Goal: Task Accomplishment & Management: Use online tool/utility

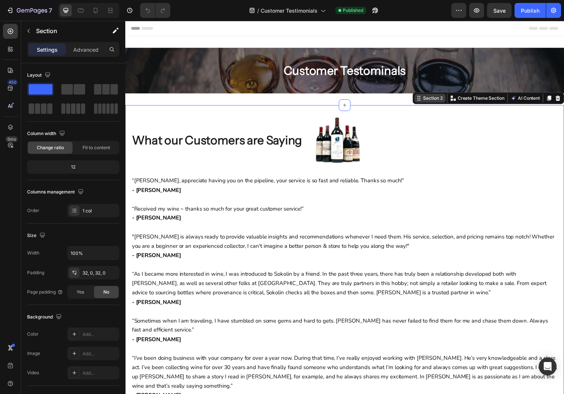
click at [556, 104] on div "Section 2 Create Theme Section AI Content Write with GemAI What would you like …" at bounding box center [495, 99] width 154 height 12
click at [87, 46] on div "Advanced" at bounding box center [85, 50] width 37 height 12
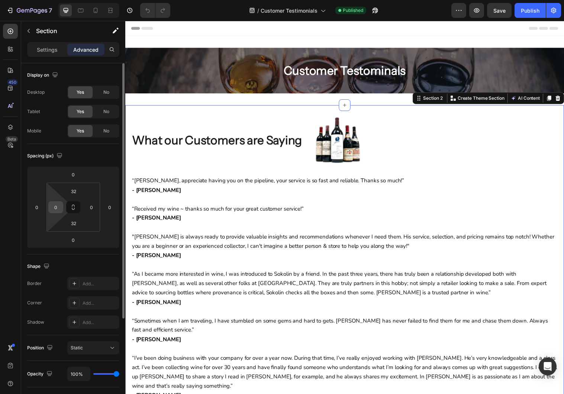
click at [56, 206] on input "0" at bounding box center [55, 207] width 11 height 11
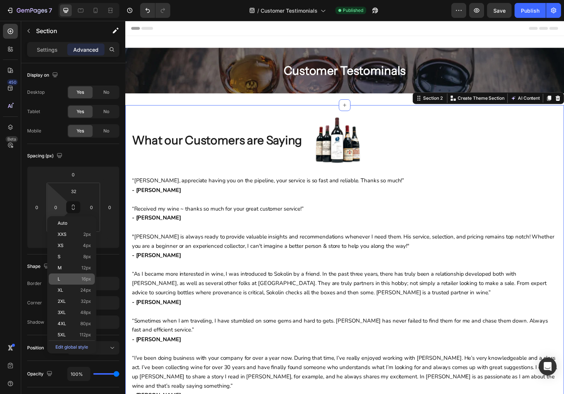
click at [80, 284] on div "L 16px" at bounding box center [72, 278] width 46 height 11
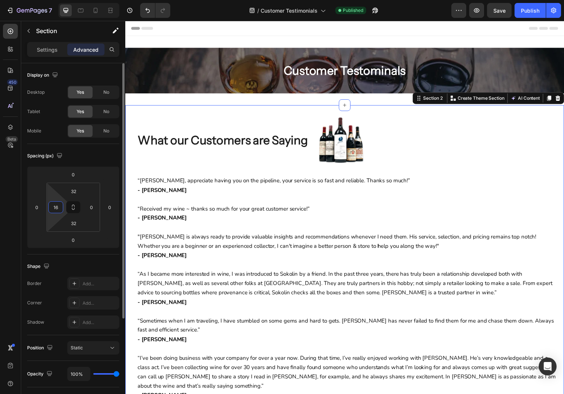
click at [52, 207] on input "16" at bounding box center [55, 207] width 11 height 11
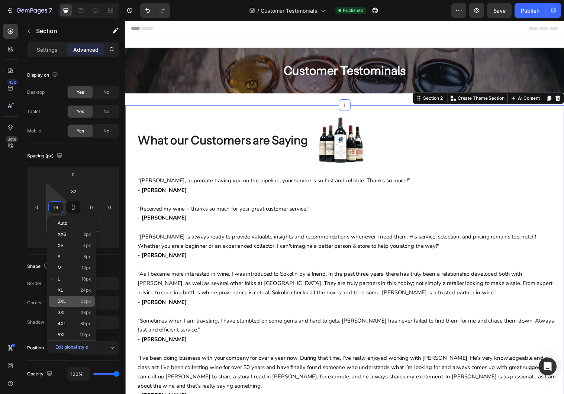
click at [77, 299] on p "2XL 32px" at bounding box center [74, 301] width 33 height 5
type input "32"
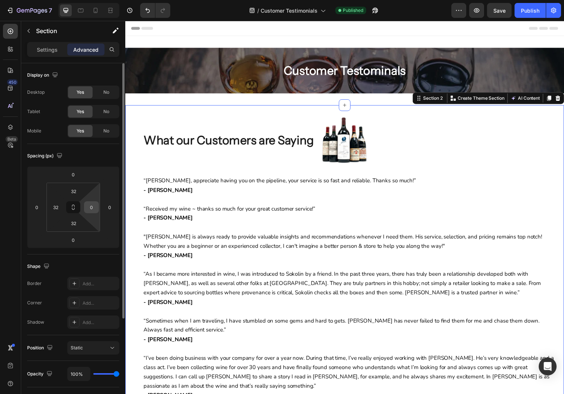
click at [91, 209] on input "0" at bounding box center [91, 207] width 11 height 11
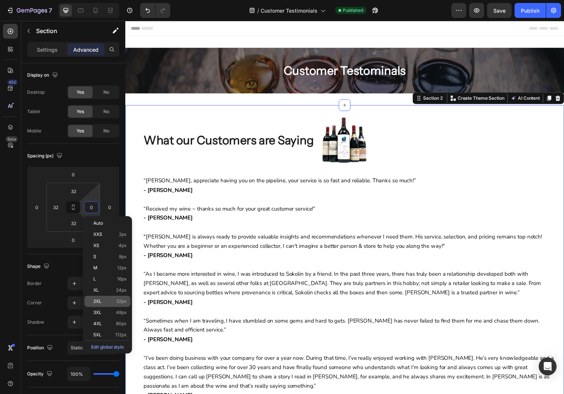
click at [110, 296] on div "2XL 32px" at bounding box center [107, 301] width 46 height 11
type input "32"
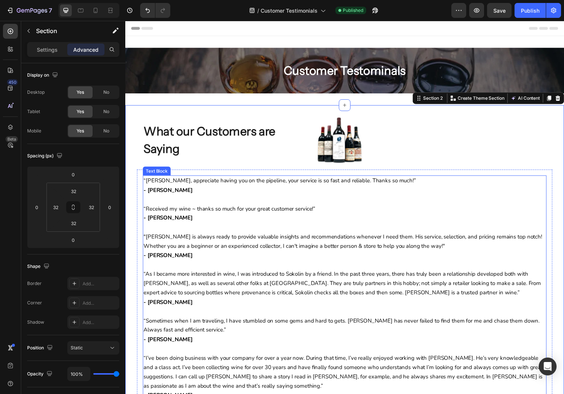
click at [221, 206] on p at bounding box center [348, 202] width 409 height 10
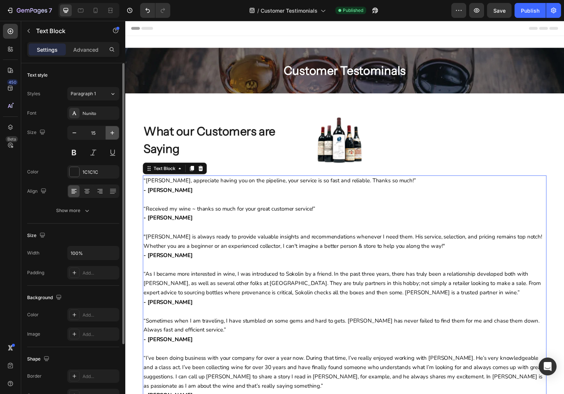
click at [111, 132] on icon "button" at bounding box center [112, 132] width 7 height 7
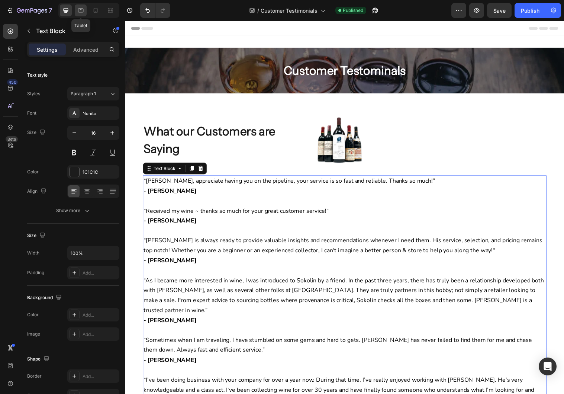
click at [77, 8] on icon at bounding box center [80, 10] width 7 height 7
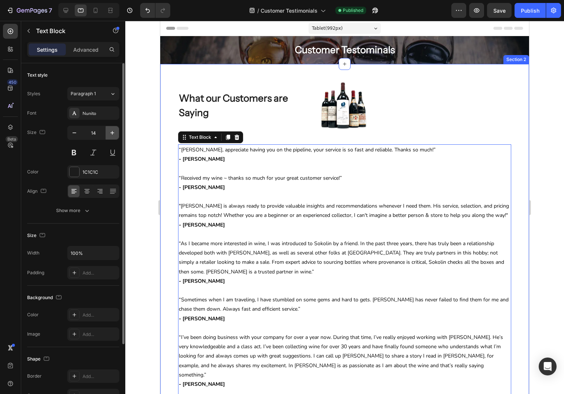
click at [115, 135] on icon "button" at bounding box center [112, 132] width 7 height 7
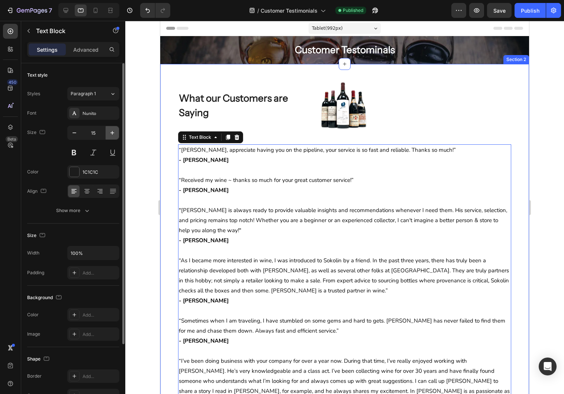
click at [115, 135] on icon "button" at bounding box center [112, 132] width 7 height 7
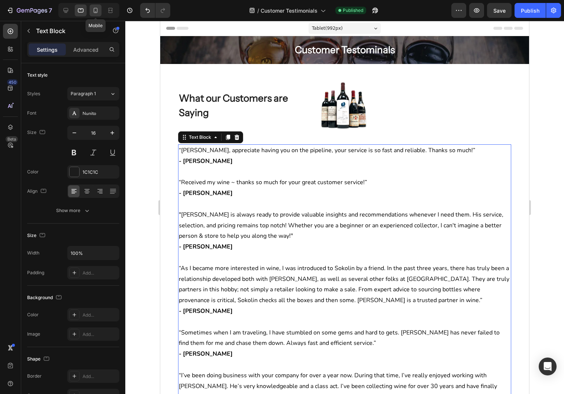
click at [96, 12] on icon at bounding box center [96, 12] width 2 height 1
type input "14"
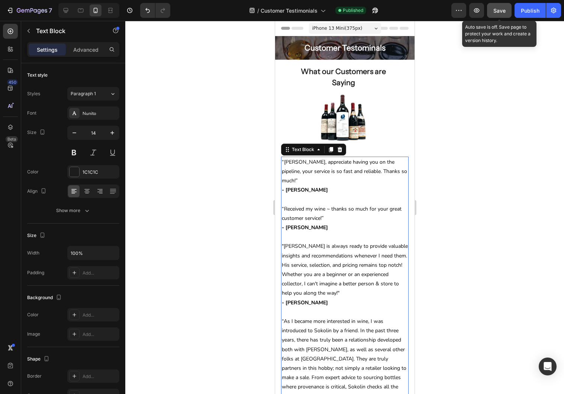
click at [508, 13] on button "Save" at bounding box center [499, 10] width 25 height 15
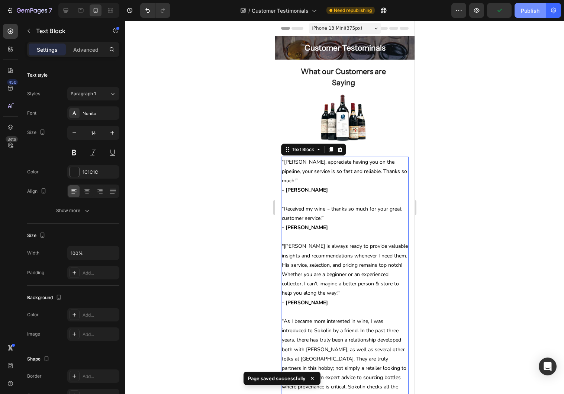
click at [528, 12] on div "Publish" at bounding box center [530, 11] width 19 height 8
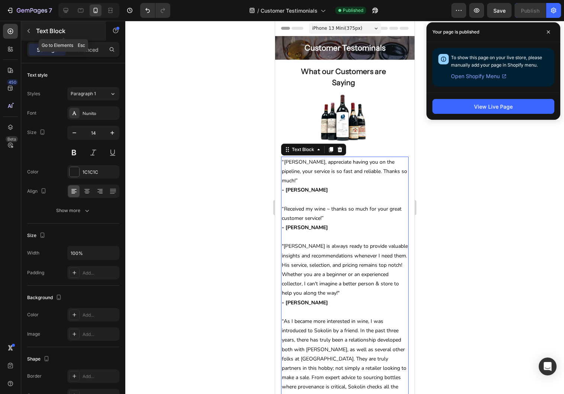
click at [26, 30] on icon "button" at bounding box center [29, 31] width 6 height 6
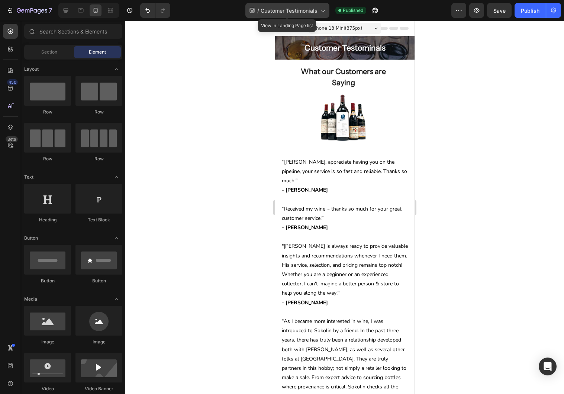
click at [283, 11] on span "Customer Testimonials" at bounding box center [289, 11] width 57 height 8
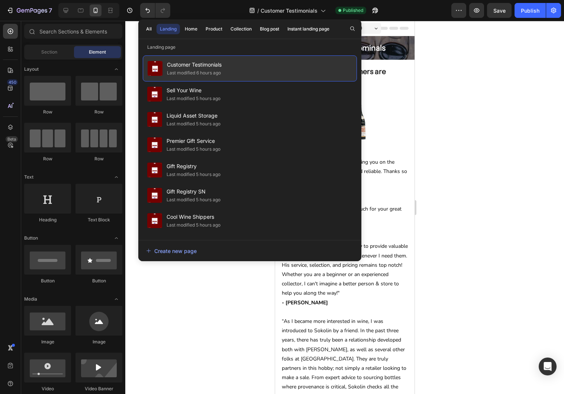
click at [222, 69] on span "Customer Testimonials" at bounding box center [194, 64] width 55 height 9
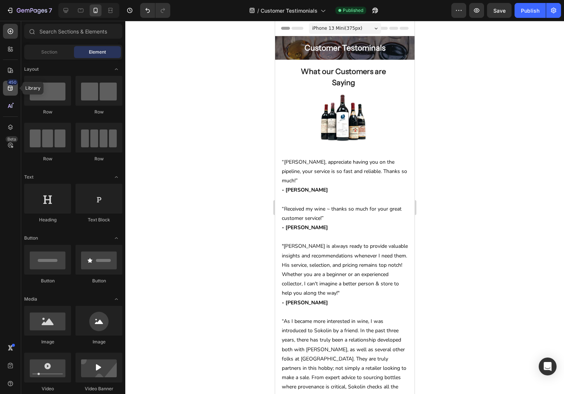
click at [10, 89] on icon at bounding box center [10, 87] width 7 height 7
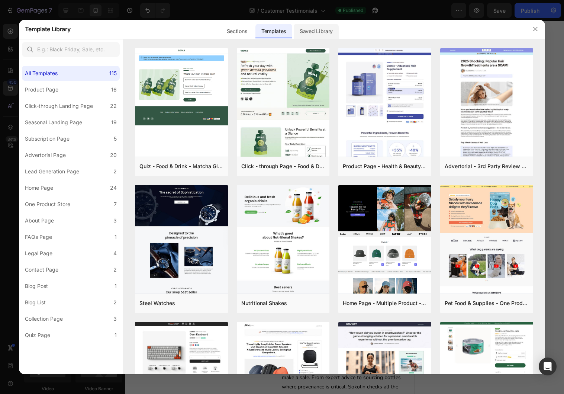
click at [319, 32] on div "Saved Library" at bounding box center [316, 31] width 45 height 15
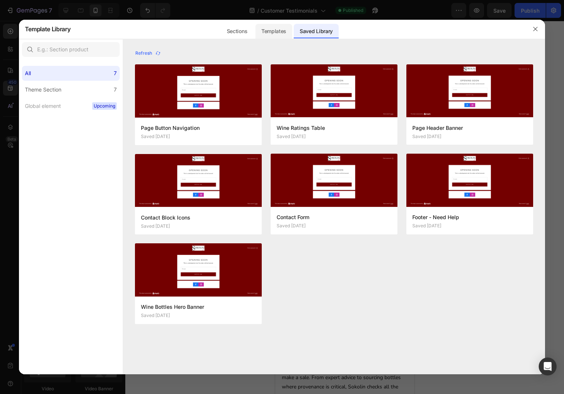
click at [271, 30] on div "Templates" at bounding box center [273, 31] width 37 height 15
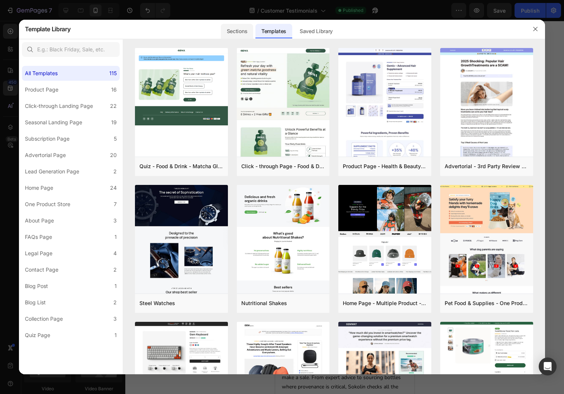
click at [229, 33] on div "Sections" at bounding box center [237, 31] width 32 height 15
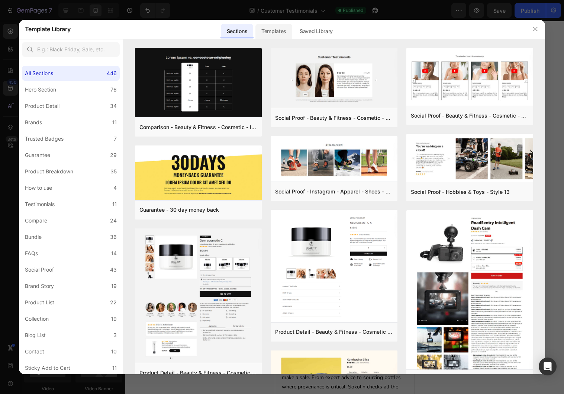
click at [286, 30] on div "Templates" at bounding box center [273, 31] width 37 height 15
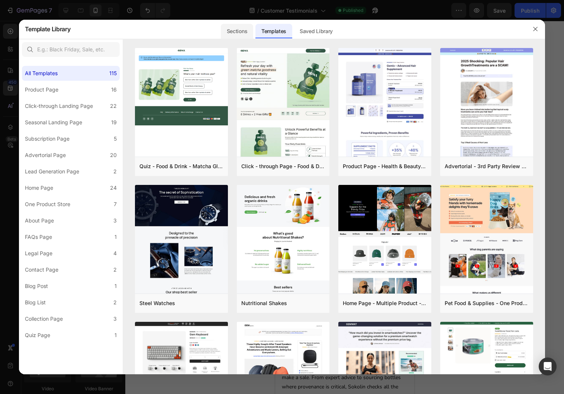
click at [242, 33] on div "Sections" at bounding box center [237, 31] width 32 height 15
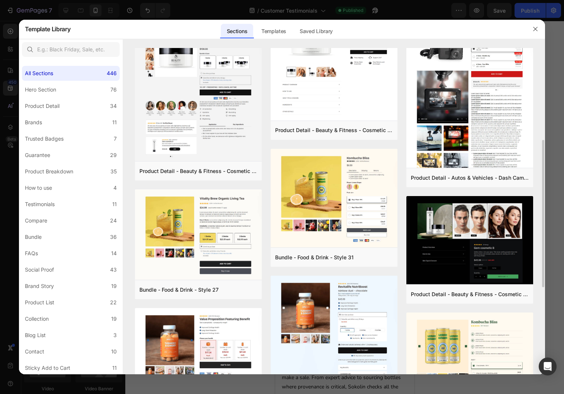
scroll to position [202, 0]
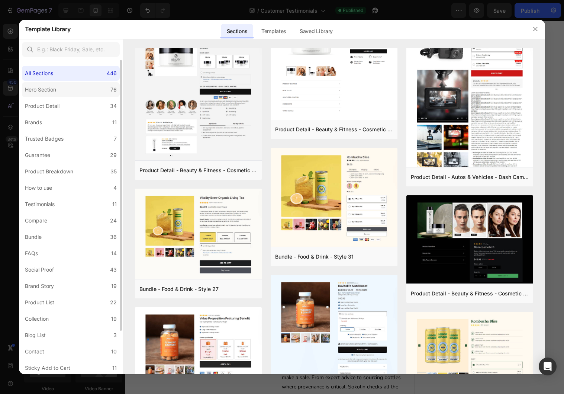
click at [100, 89] on label "Hero Section 76" at bounding box center [71, 89] width 98 height 15
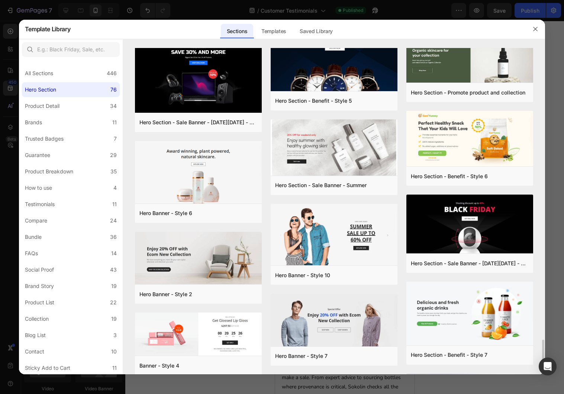
scroll to position [1219, 0]
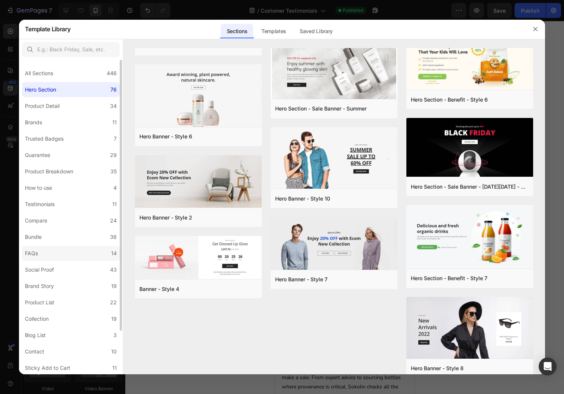
click at [42, 251] on label "FAQs 14" at bounding box center [71, 253] width 98 height 15
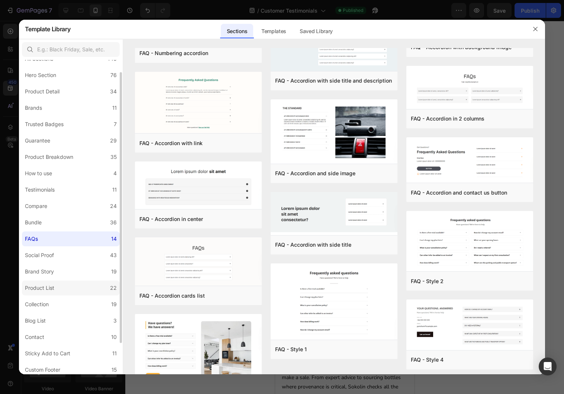
scroll to position [16, 0]
click at [80, 271] on label "Brand Story 19" at bounding box center [71, 270] width 98 height 15
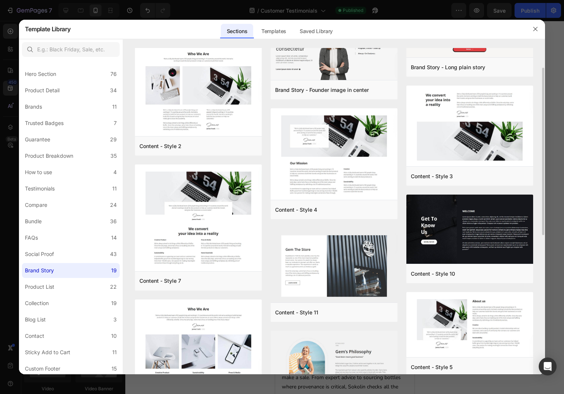
scroll to position [309, 0]
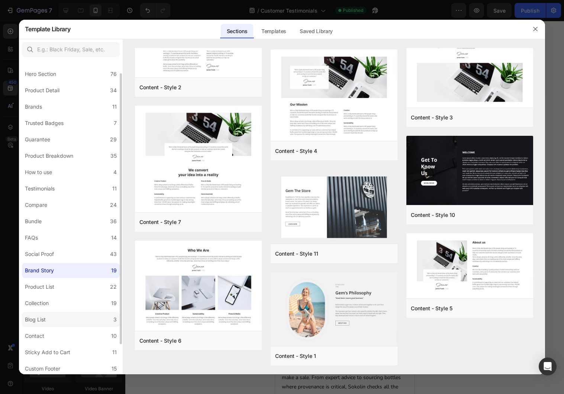
click at [65, 317] on label "Blog List 3" at bounding box center [71, 319] width 98 height 15
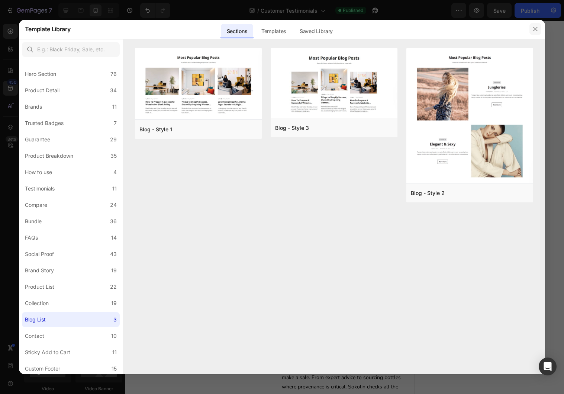
click at [537, 31] on icon "button" at bounding box center [535, 29] width 6 height 6
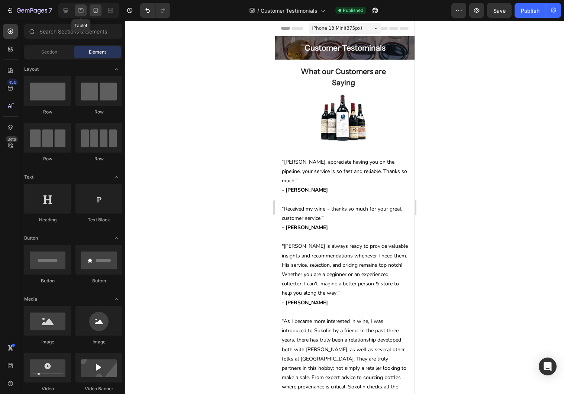
click at [78, 11] on icon at bounding box center [81, 11] width 6 height 4
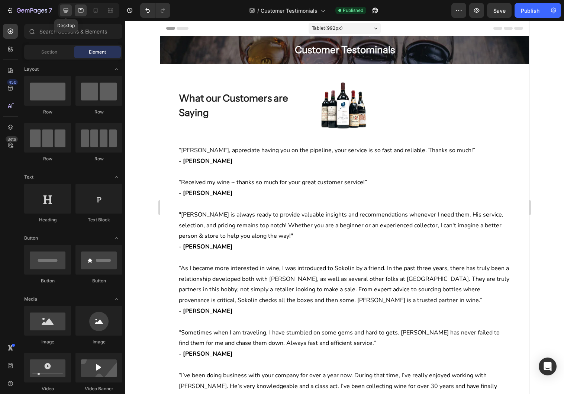
click at [70, 12] on div at bounding box center [66, 10] width 12 height 12
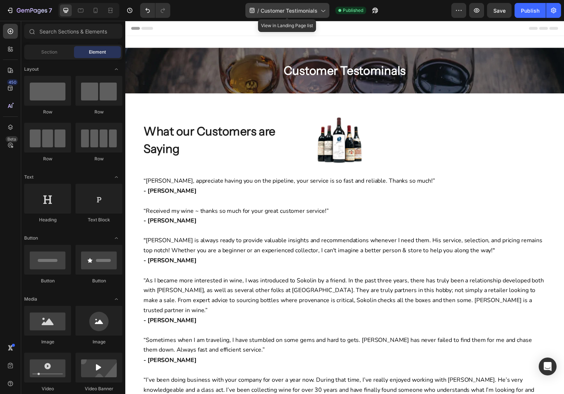
click at [283, 12] on span "Customer Testimonials" at bounding box center [289, 11] width 57 height 8
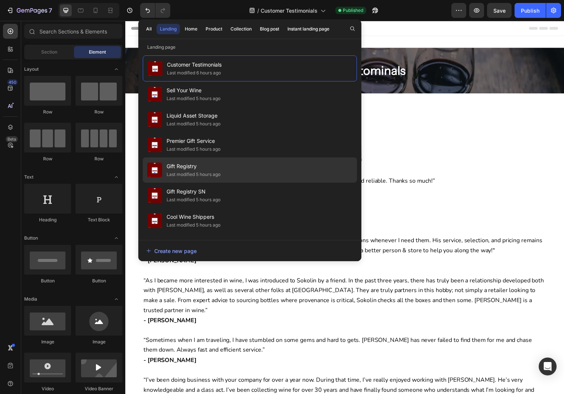
click at [279, 167] on div "Gift Registry Last modified 5 hours ago" at bounding box center [250, 169] width 214 height 25
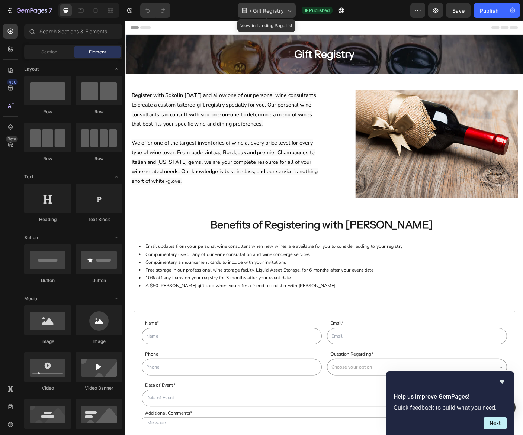
click at [274, 14] on span "Gift Registry" at bounding box center [268, 11] width 31 height 8
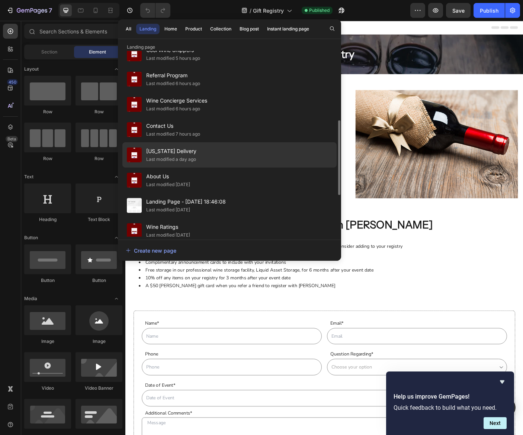
scroll to position [168, 0]
click at [205, 180] on div "About Us Last modified [DATE]" at bounding box center [229, 178] width 214 height 25
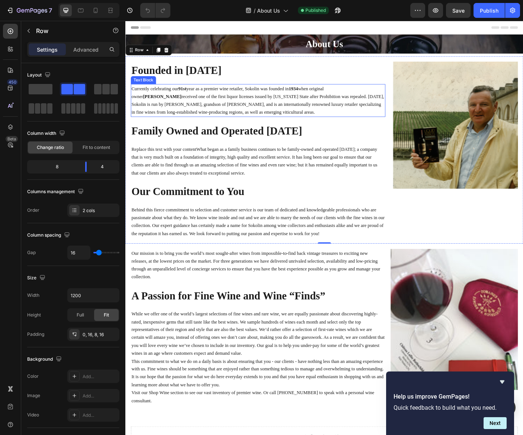
click at [196, 121] on p "Currently celebrating our 91st year as a premier wine retailer, [PERSON_NAME] w…" at bounding box center [274, 110] width 284 height 35
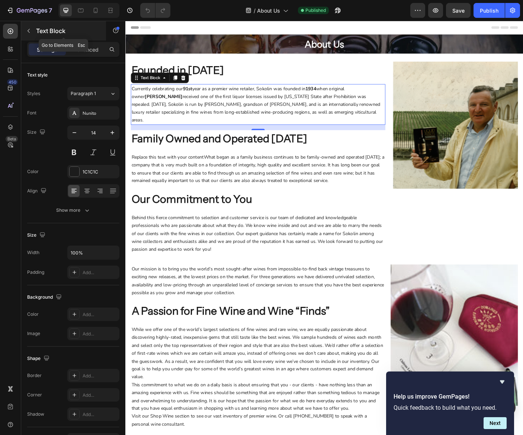
click at [27, 31] on icon "button" at bounding box center [29, 31] width 6 height 6
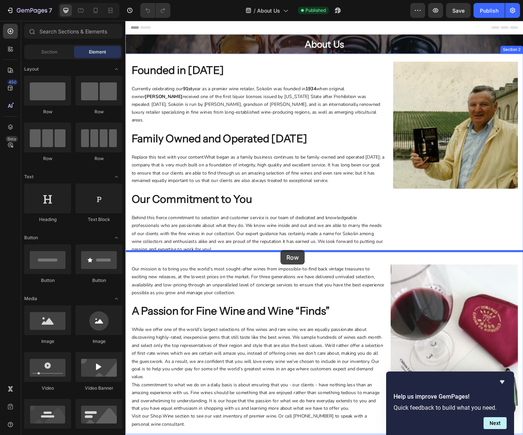
drag, startPoint x: 173, startPoint y: 116, endPoint x: 299, endPoint y: 278, distance: 205.3
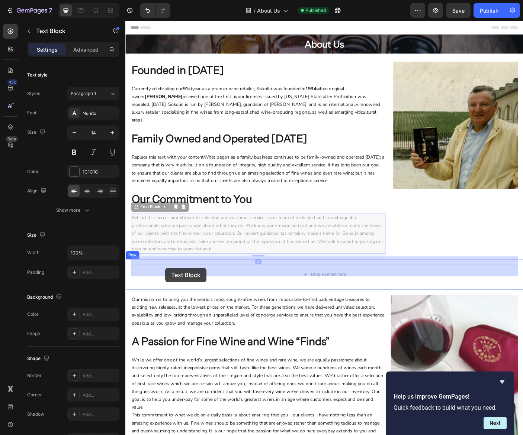
drag, startPoint x: 149, startPoint y: 225, endPoint x: 170, endPoint y: 298, distance: 75.7
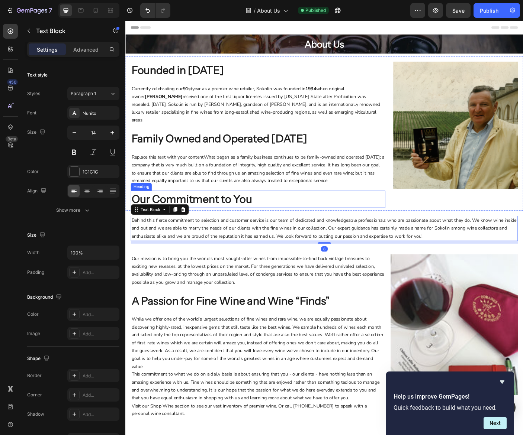
click at [172, 212] on h2 "Our Commitment to You" at bounding box center [274, 221] width 286 height 19
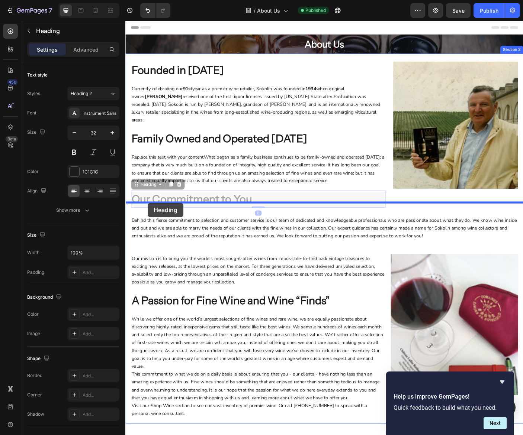
drag, startPoint x: 145, startPoint y: 196, endPoint x: 150, endPoint y: 225, distance: 29.8
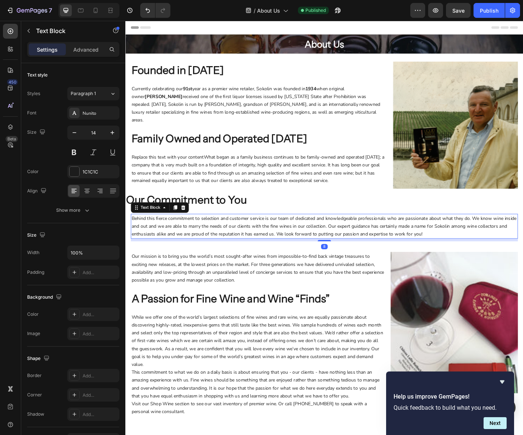
click at [313, 251] on p "Behind this fierce commitment to selection and customer service is our team of …" at bounding box center [348, 251] width 433 height 26
click at [340, 228] on h2 "Our Commitment to You" at bounding box center [348, 221] width 446 height 19
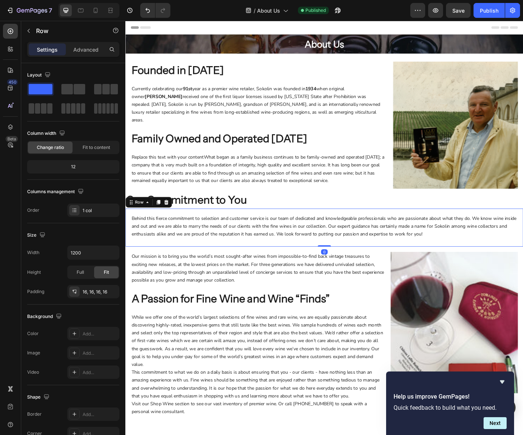
click at [202, 234] on div "Behind this fierce commitment to selection and customer service is our team of …" at bounding box center [348, 253] width 446 height 43
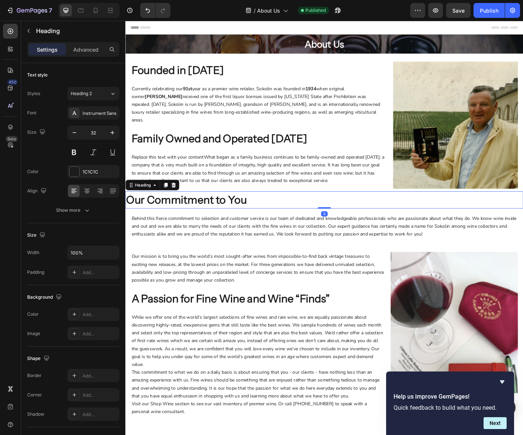
click at [306, 229] on h2 "Our Commitment to You" at bounding box center [348, 221] width 446 height 19
click at [147, 207] on div "Heading" at bounding box center [145, 205] width 20 height 7
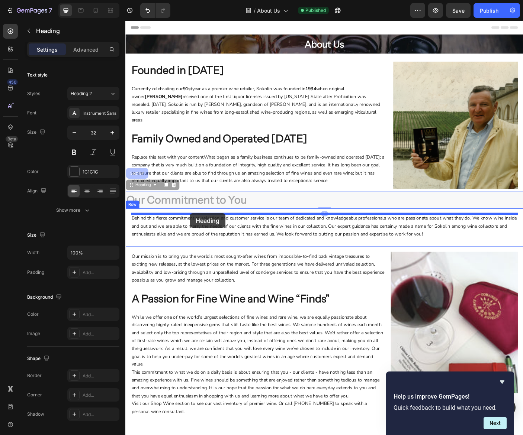
drag, startPoint x: 147, startPoint y: 207, endPoint x: 197, endPoint y: 237, distance: 59.0
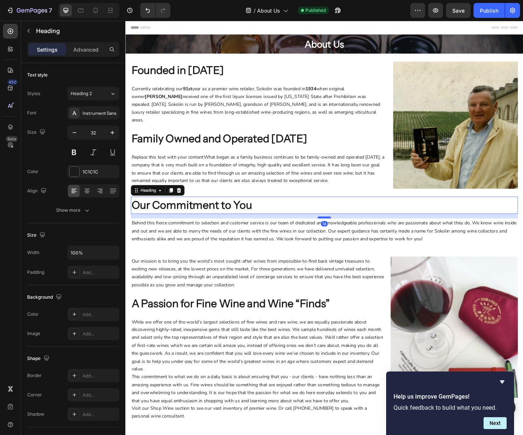
click at [353, 242] on div at bounding box center [348, 242] width 15 height 2
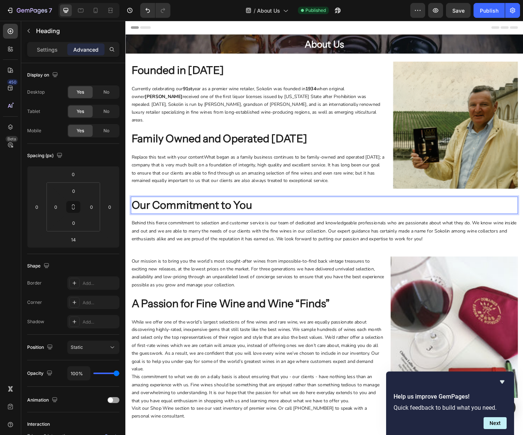
click at [366, 232] on h2 "Our Commitment to You" at bounding box center [348, 227] width 434 height 19
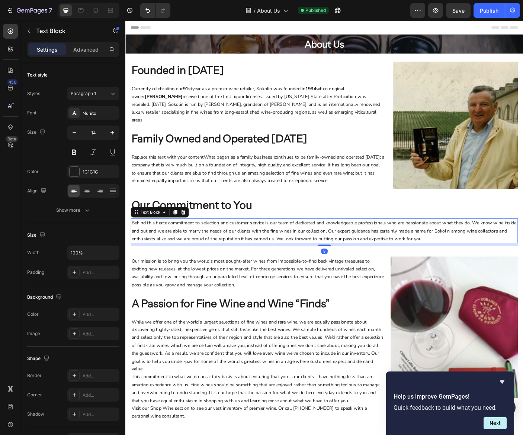
click at [138, 243] on div "Behind this fierce commitment to selection and customer service is our team of …" at bounding box center [348, 257] width 434 height 28
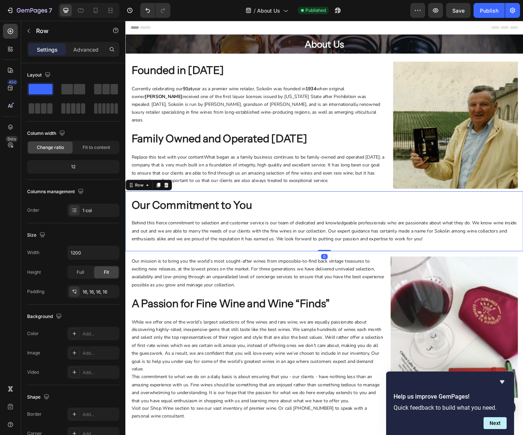
click at [139, 238] on div "Our Commitment to You Heading Behind this fierce commitment to selection and cu…" at bounding box center [348, 245] width 434 height 55
click at [84, 334] on div "Add..." at bounding box center [100, 334] width 35 height 7
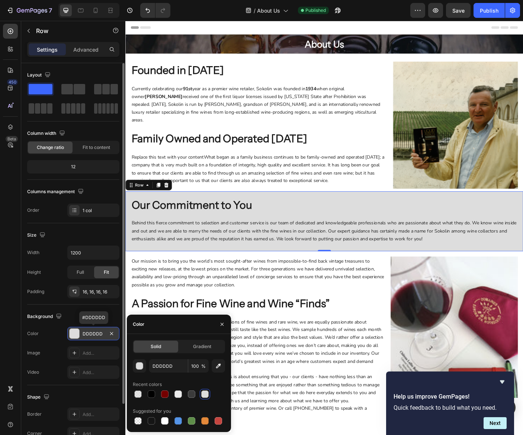
click at [93, 334] on div "DDDDDD" at bounding box center [94, 334] width 22 height 7
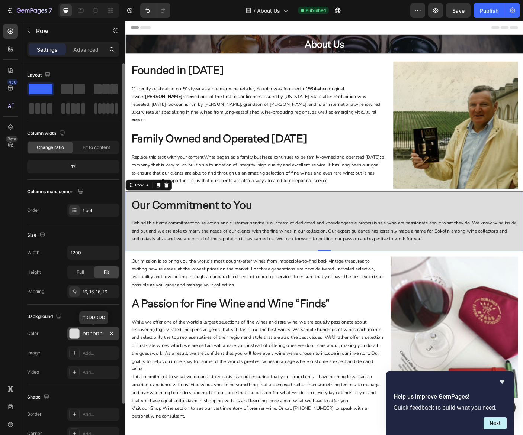
click at [93, 332] on div "DDDDDD" at bounding box center [94, 334] width 22 height 7
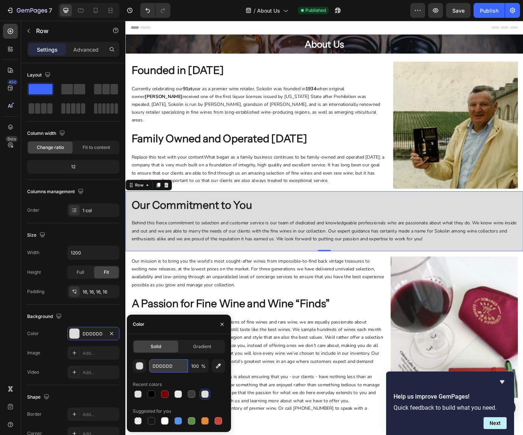
click at [157, 365] on input "DDDDDD" at bounding box center [168, 366] width 39 height 13
paste input "#dbdbdb"
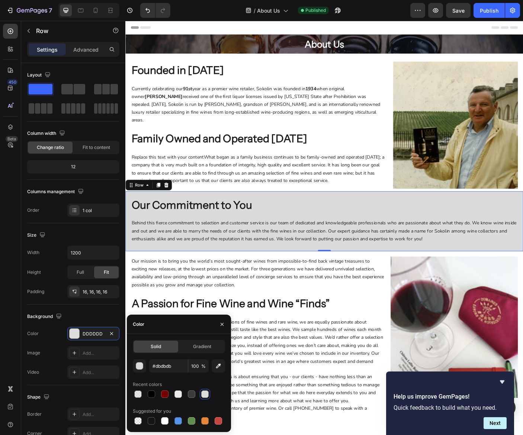
type input "DBDBDB"
click at [202, 380] on div "Recent colors" at bounding box center [179, 385] width 92 height 12
click at [403, 283] on div "Our mission is to bring you the world’s most sought-after wines from impossible…" at bounding box center [348, 378] width 446 height 197
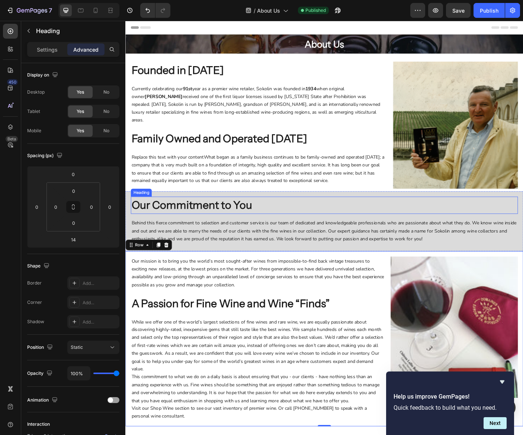
click at [177, 231] on p "Our Commitment to You" at bounding box center [348, 228] width 433 height 18
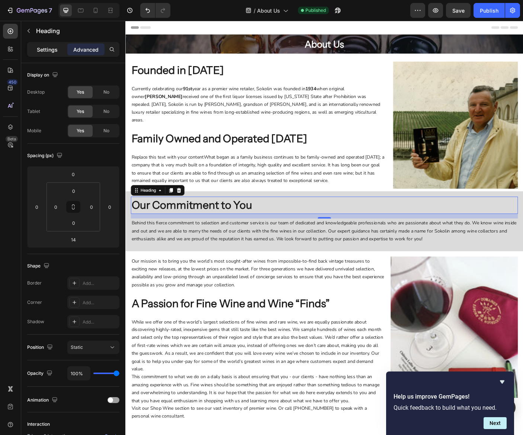
click at [42, 49] on p "Settings" at bounding box center [47, 50] width 21 height 8
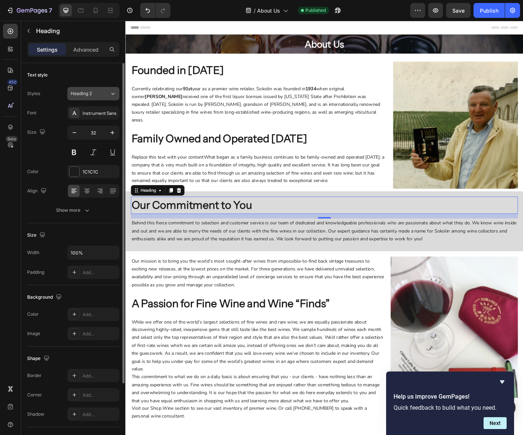
click at [110, 93] on icon at bounding box center [113, 93] width 6 height 7
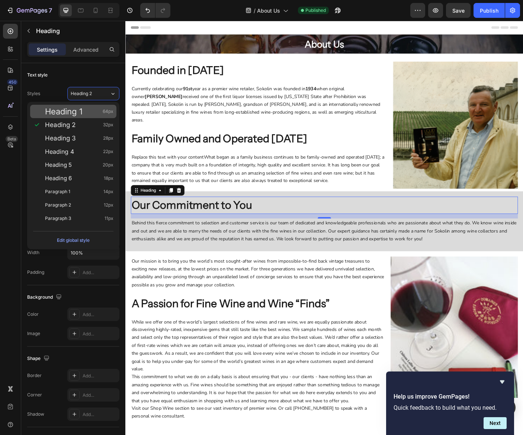
click at [93, 109] on div "Heading 1 64px" at bounding box center [79, 111] width 68 height 7
type input "64"
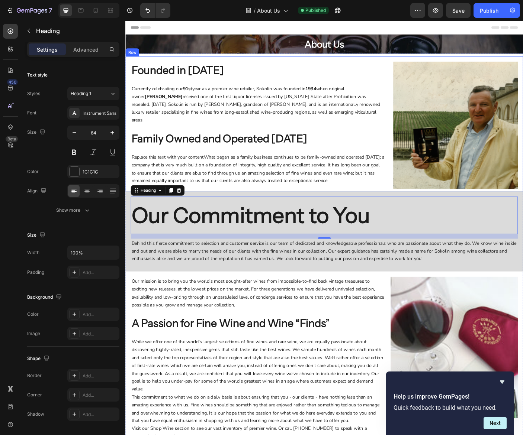
click at [381, 203] on div "Founded in [DATE] Heading Currently celebrating our 91st year as a premier wine…" at bounding box center [274, 135] width 286 height 149
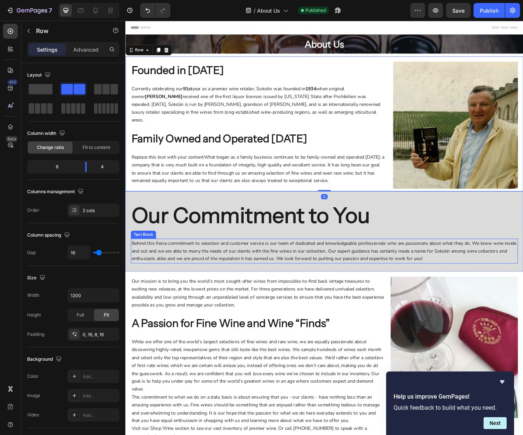
click at [283, 283] on p "Behind this fierce commitment to selection and customer service is our team of …" at bounding box center [348, 279] width 433 height 26
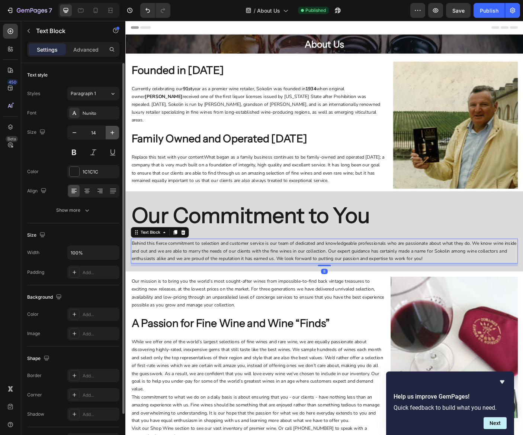
click at [109, 132] on icon "button" at bounding box center [112, 132] width 7 height 7
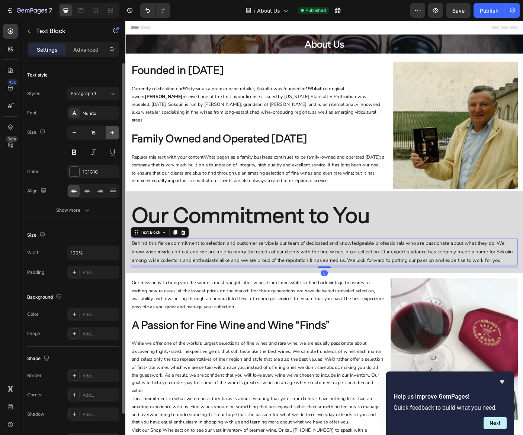
click at [109, 132] on icon "button" at bounding box center [112, 132] width 7 height 7
type input "16"
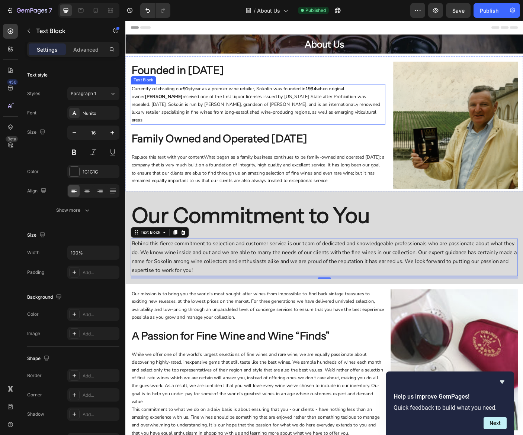
click at [277, 126] on p "Currently celebrating our 91st year as a premier wine retailer, [PERSON_NAME] w…" at bounding box center [274, 115] width 284 height 44
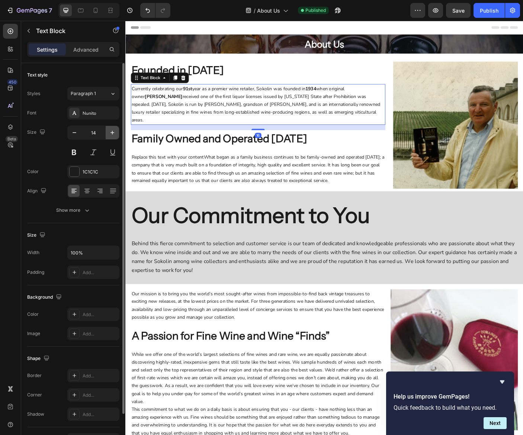
click at [114, 134] on icon "button" at bounding box center [112, 132] width 7 height 7
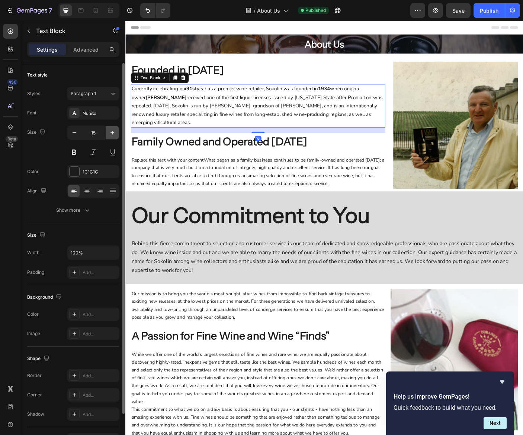
type input "16"
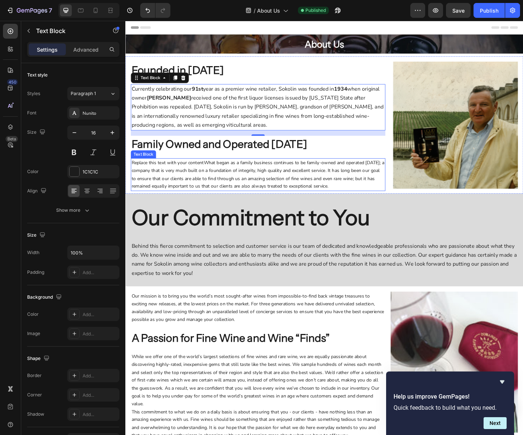
click at [237, 193] on p "Replace this text with your contentWhat began as a family business continues to…" at bounding box center [274, 193] width 284 height 35
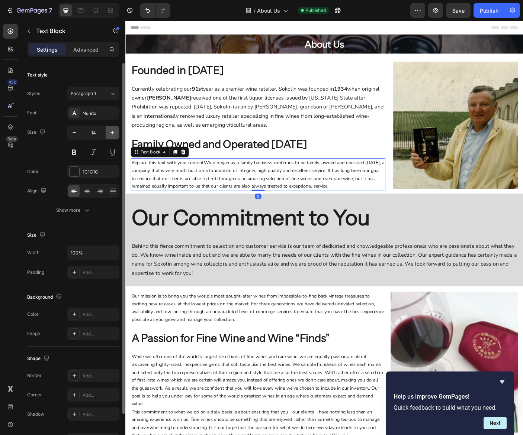
click at [115, 136] on button "button" at bounding box center [112, 132] width 13 height 13
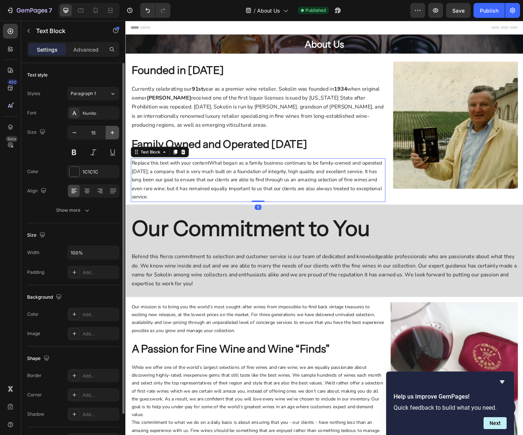
click at [115, 136] on button "button" at bounding box center [112, 132] width 13 height 13
type input "16"
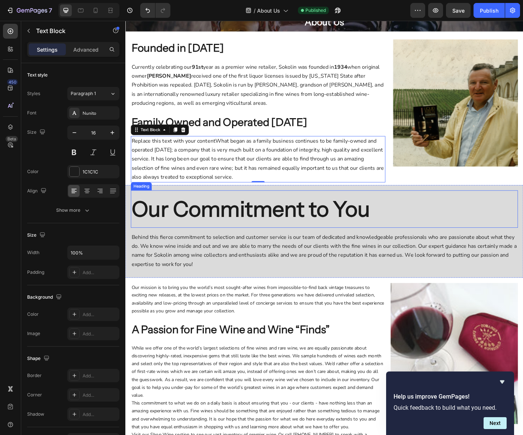
scroll to position [63, 0]
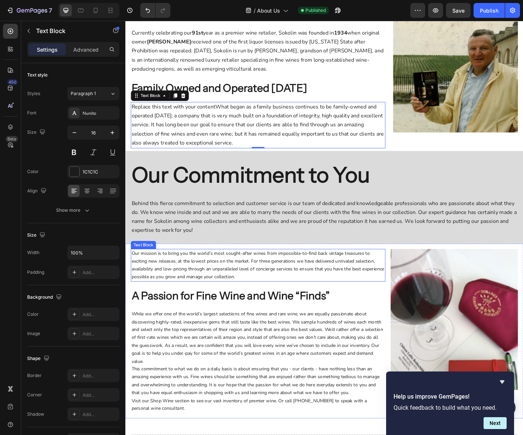
click at [251, 280] on p "Our mission is to bring you the world’s most sought-after wines from impossible…" at bounding box center [274, 295] width 284 height 35
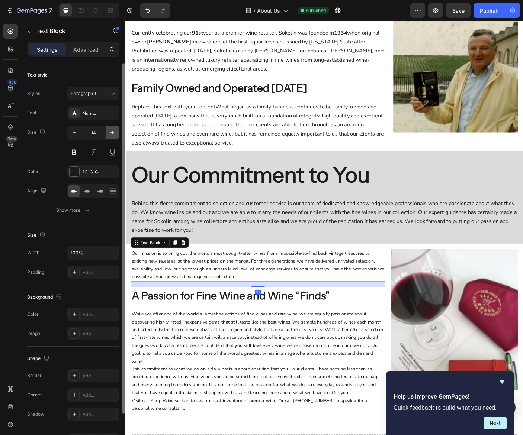
click at [112, 129] on icon "button" at bounding box center [112, 132] width 7 height 7
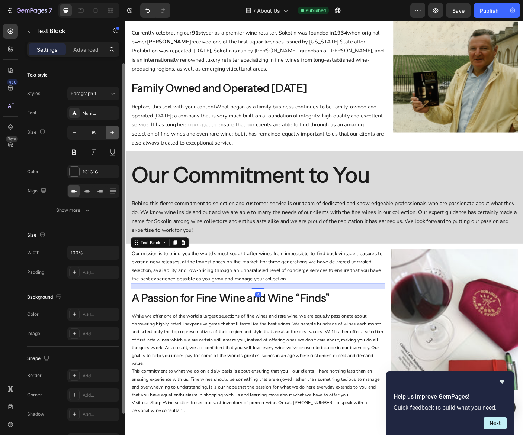
type input "16"
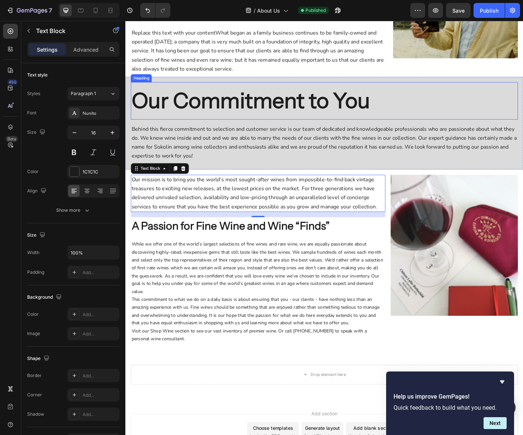
scroll to position [185, 0]
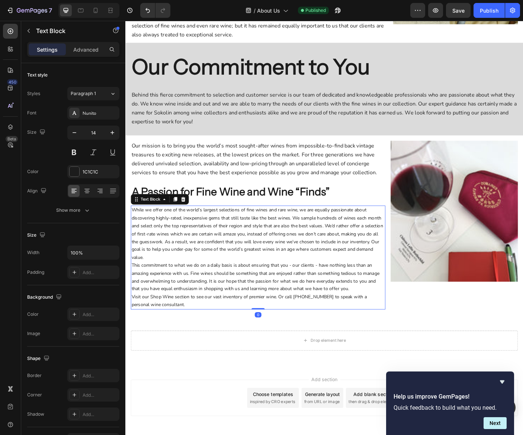
click at [221, 239] on p "While we offer one of the world’s largest selections of fine wines and rare win…" at bounding box center [274, 260] width 284 height 62
click at [113, 133] on icon "button" at bounding box center [112, 132] width 7 height 7
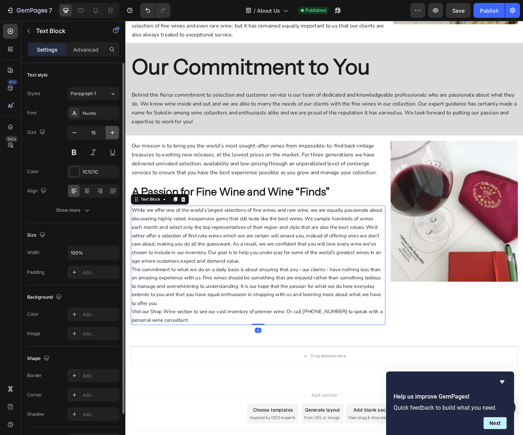
click at [113, 133] on icon "button" at bounding box center [112, 132] width 7 height 7
type input "16"
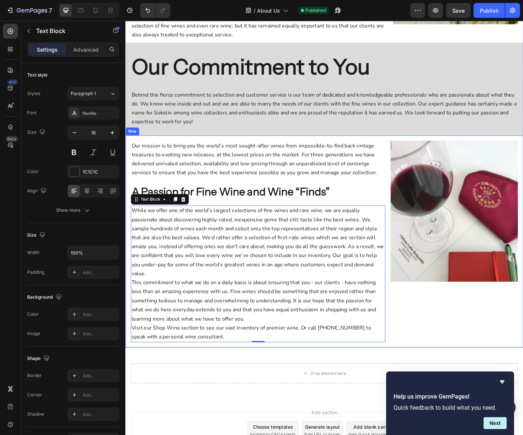
click at [512, 348] on div "Image" at bounding box center [494, 268] width 143 height 226
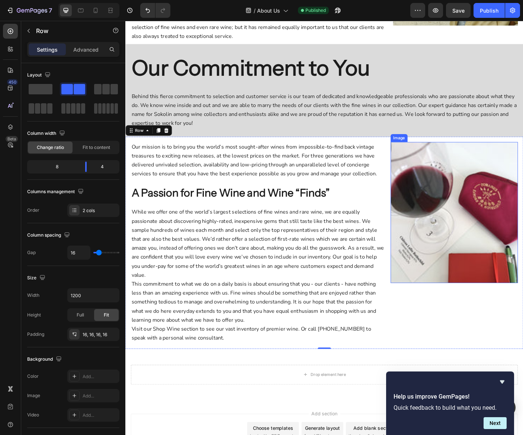
scroll to position [188, 0]
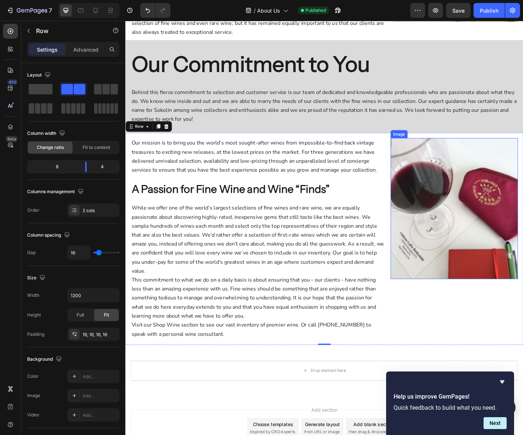
click at [483, 263] on img at bounding box center [494, 231] width 143 height 159
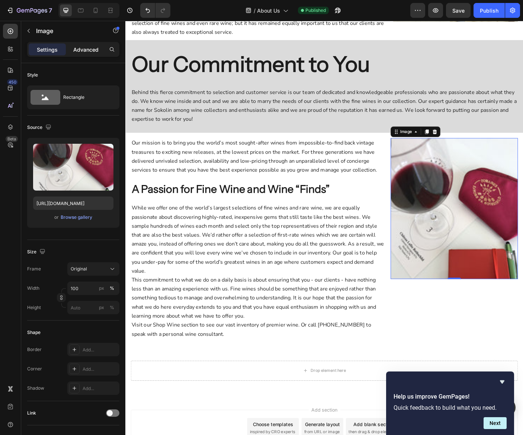
click at [87, 49] on p "Advanced" at bounding box center [85, 50] width 25 height 8
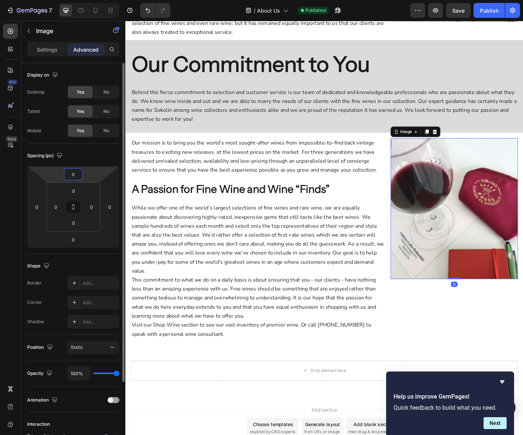
click at [73, 170] on input "0" at bounding box center [73, 174] width 15 height 11
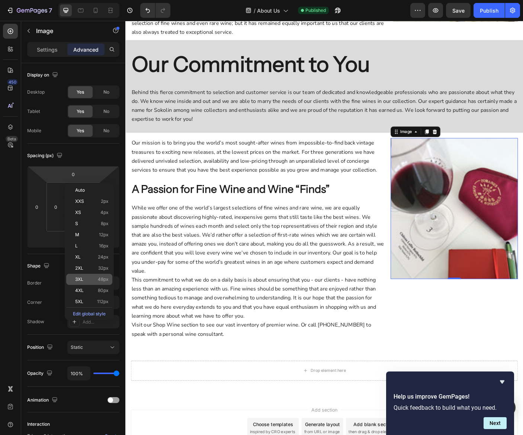
click at [91, 277] on p "3XL 48px" at bounding box center [91, 279] width 33 height 5
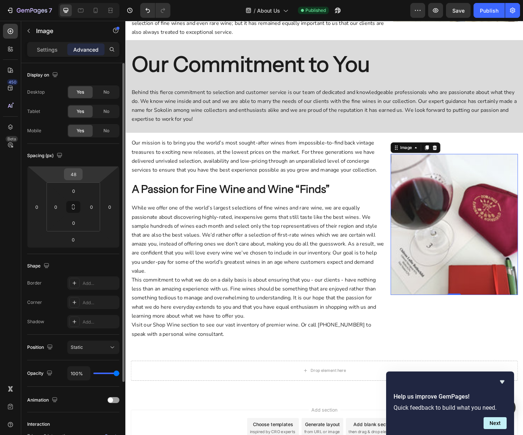
click at [71, 174] on input "48" at bounding box center [73, 174] width 15 height 11
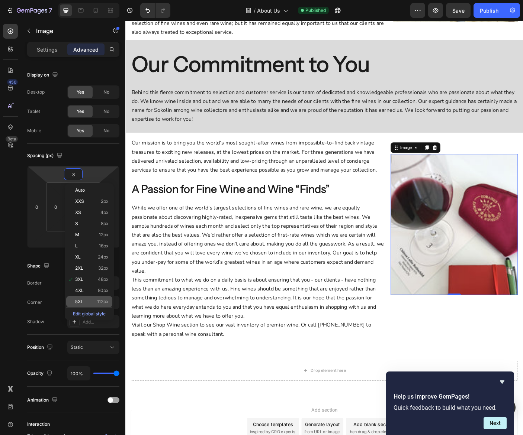
click at [101, 300] on span "112px" at bounding box center [103, 301] width 12 height 5
type input "112"
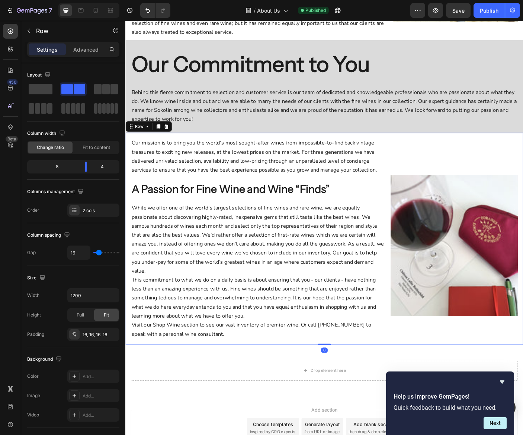
click at [519, 170] on div "Image" at bounding box center [494, 265] width 143 height 226
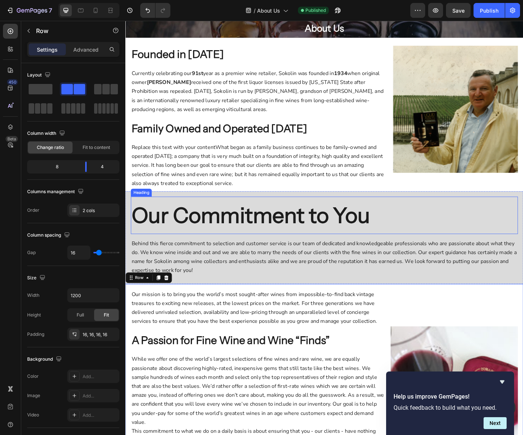
scroll to position [0, 0]
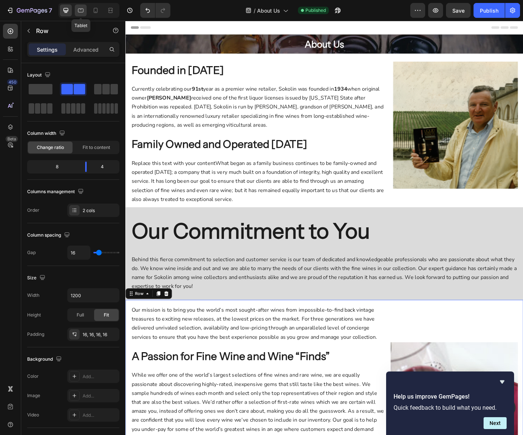
click at [79, 9] on icon at bounding box center [80, 10] width 7 height 7
type input "100%"
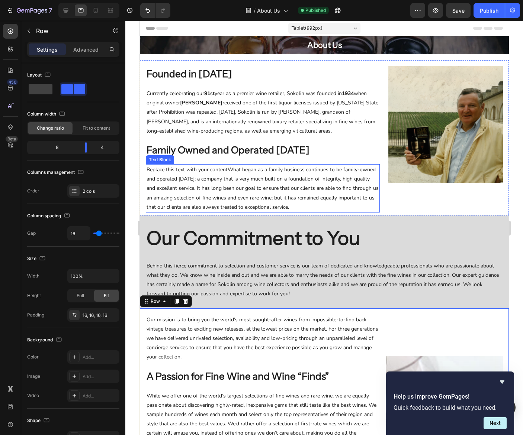
click at [257, 117] on p "Currently celebrating our 91st year as a premier wine retailer, [PERSON_NAME] w…" at bounding box center [262, 112] width 232 height 47
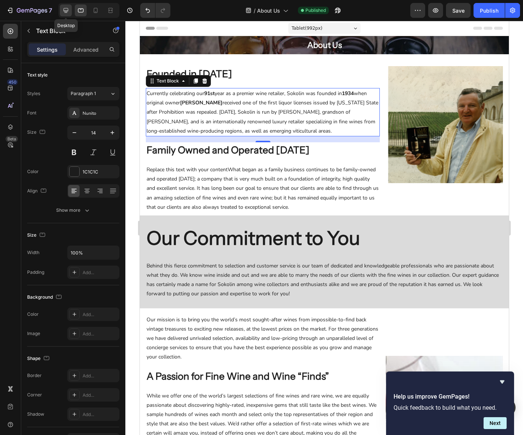
click at [68, 9] on icon at bounding box center [65, 10] width 7 height 7
type input "16"
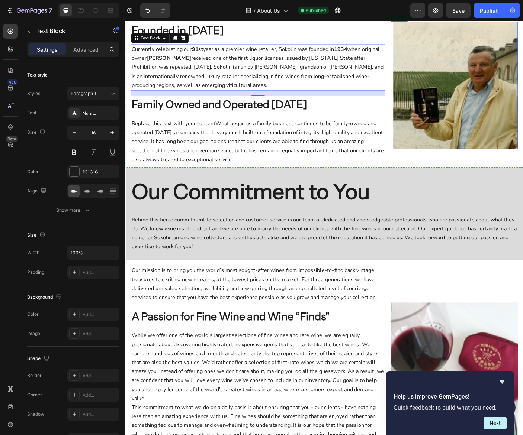
scroll to position [45, 0]
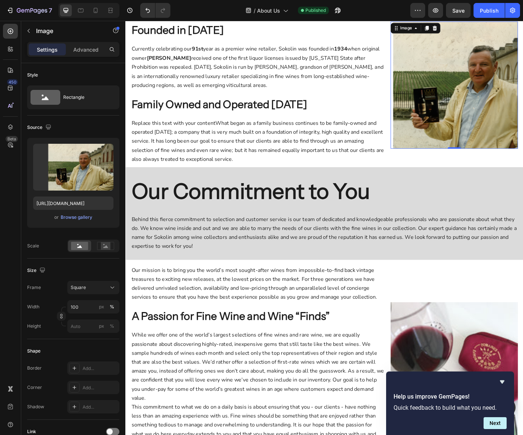
click at [468, 102] on img at bounding box center [494, 93] width 143 height 143
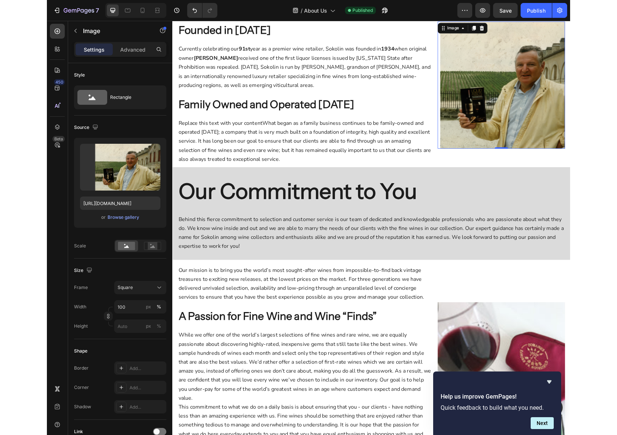
scroll to position [0, 0]
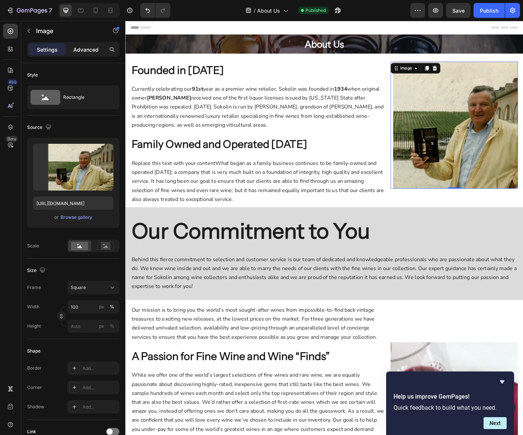
click at [87, 54] on div "Advanced" at bounding box center [85, 50] width 37 height 12
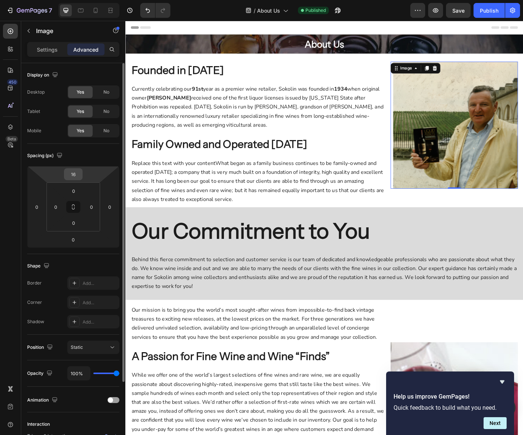
click at [75, 175] on input "16" at bounding box center [73, 174] width 15 height 11
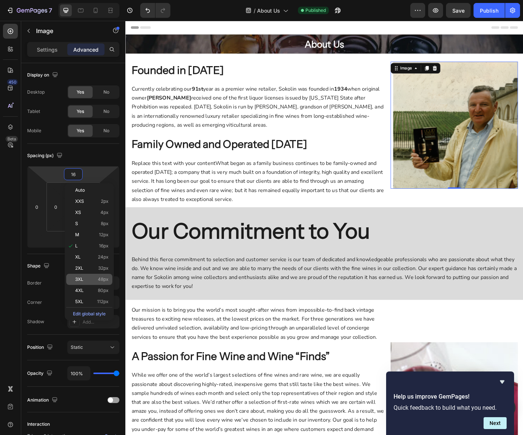
click at [97, 279] on p "3XL 48px" at bounding box center [91, 279] width 33 height 5
type input "48"
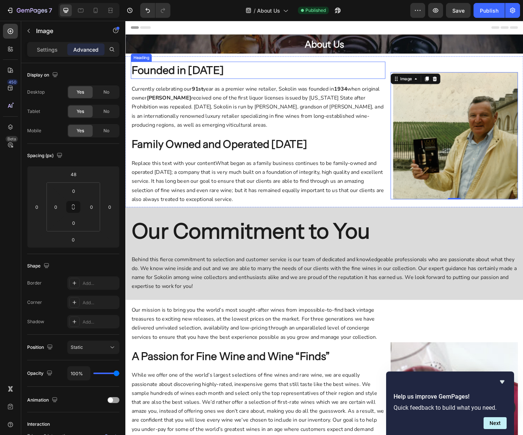
click at [341, 74] on h2 "Founded in [DATE]" at bounding box center [274, 76] width 286 height 19
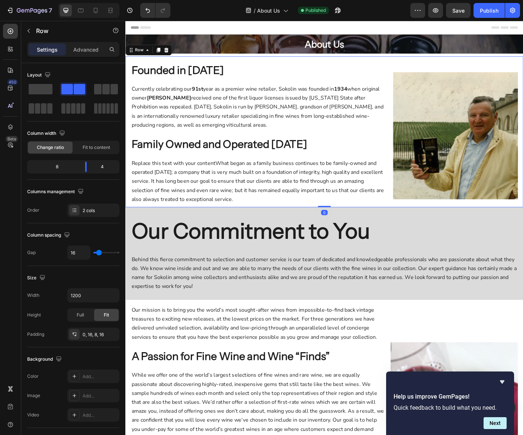
click at [508, 70] on div "Image" at bounding box center [494, 144] width 143 height 167
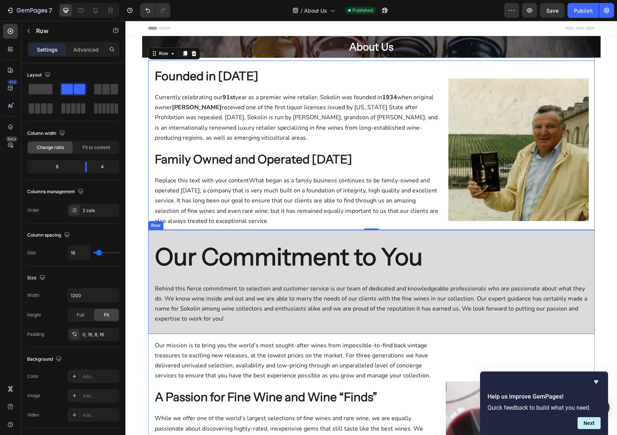
click at [516, 330] on div "Our Commitment to You Heading Behind this fierce commitment to selection and cu…" at bounding box center [371, 282] width 446 height 104
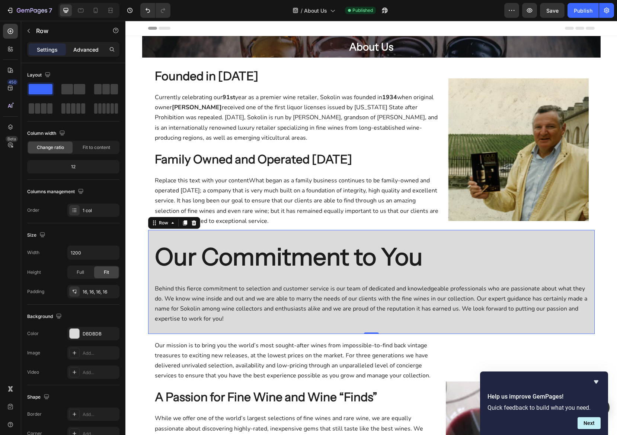
click at [94, 51] on p "Advanced" at bounding box center [85, 50] width 25 height 8
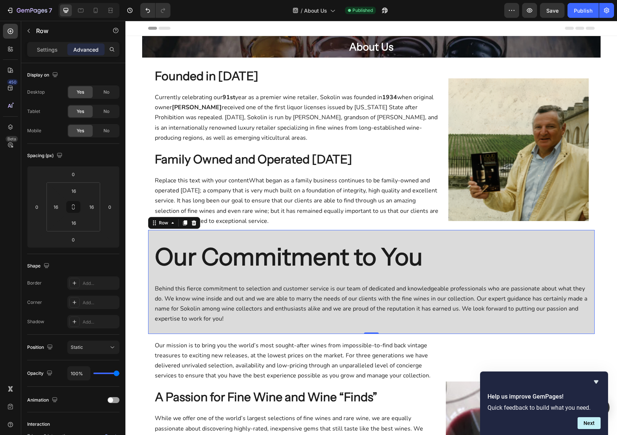
click at [150, 243] on div "Our Commitment to You Heading Behind this fierce commitment to selection and cu…" at bounding box center [371, 282] width 446 height 104
click at [139, 244] on div "About Us Heading Row Hero Banner Section 1 Founded in [DATE] Heading Currently …" at bounding box center [370, 333] width 491 height 595
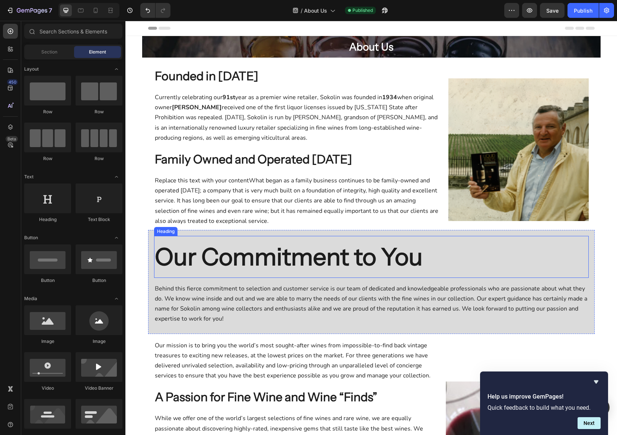
click at [167, 240] on p "Our Commitment to You" at bounding box center [371, 257] width 433 height 41
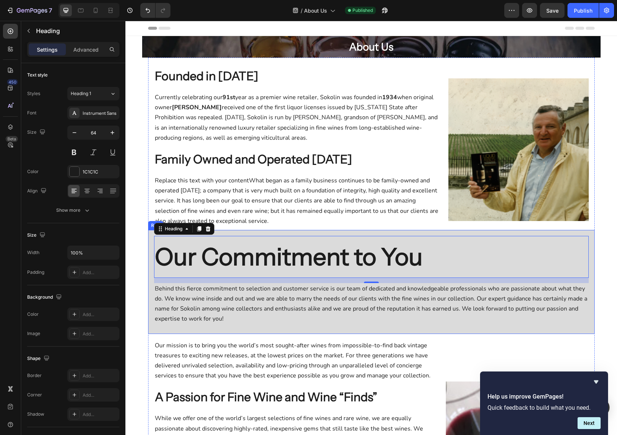
click at [151, 274] on div "Our Commitment to You Heading 14 Behind this fierce commitment to selection and…" at bounding box center [371, 282] width 446 height 104
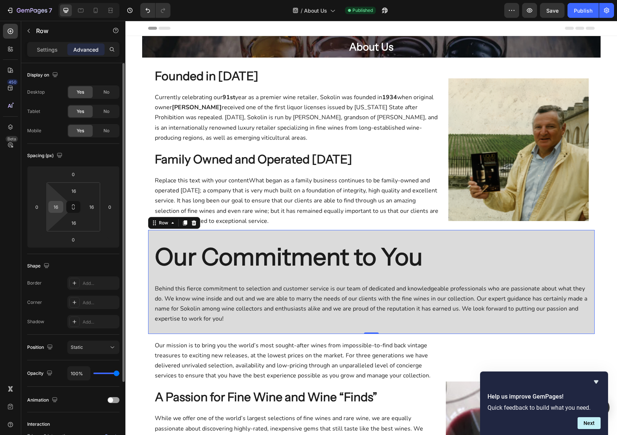
click at [59, 212] on input "16" at bounding box center [55, 207] width 11 height 11
click at [41, 209] on input "0" at bounding box center [36, 207] width 11 height 11
type input "-48"
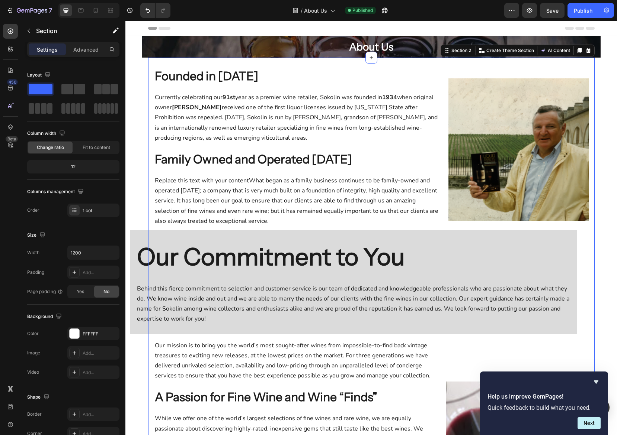
click at [564, 303] on div "Founded in [DATE] Heading Currently celebrating our 91st year as a premier wine…" at bounding box center [371, 315] width 446 height 515
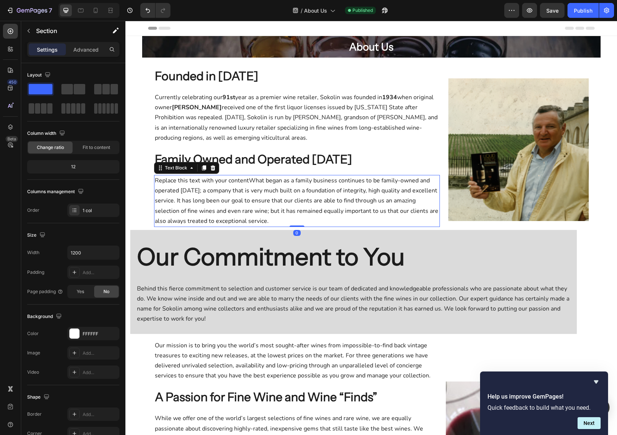
click at [438, 225] on p "Replace this text with your contentWhat began as a family business continues to…" at bounding box center [297, 201] width 284 height 51
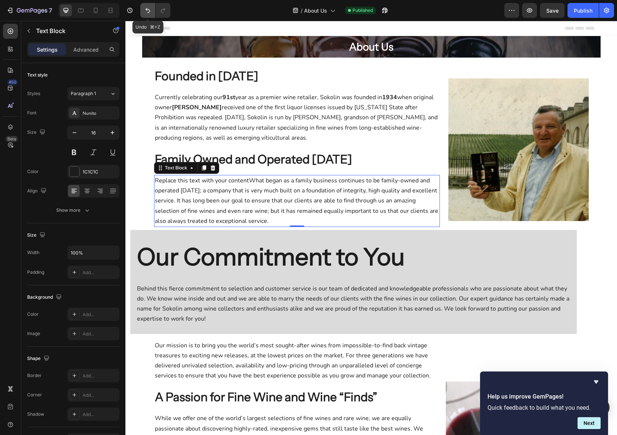
click at [150, 13] on icon "Undo/Redo" at bounding box center [147, 10] width 7 height 7
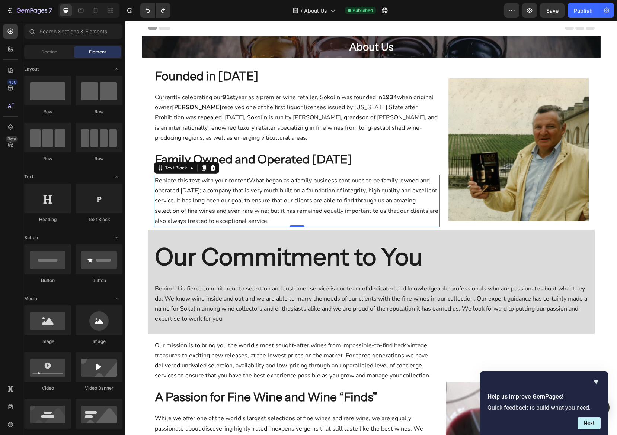
click at [132, 353] on div "About Us Heading Row Hero Banner Section 1 Founded in [DATE] Heading Currently …" at bounding box center [370, 333] width 491 height 595
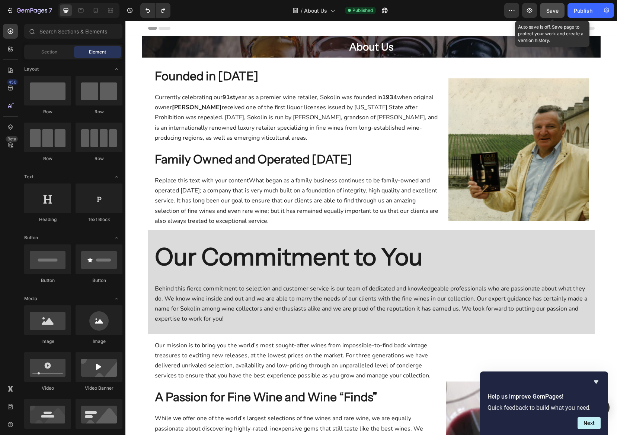
click at [547, 14] on div "Save" at bounding box center [552, 11] width 12 height 8
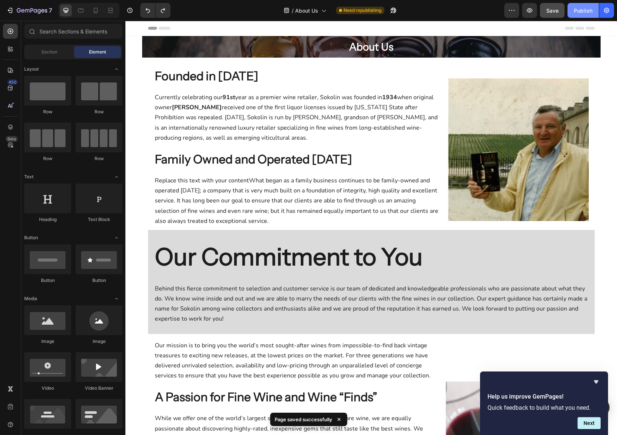
click at [564, 12] on div "Publish" at bounding box center [582, 11] width 19 height 8
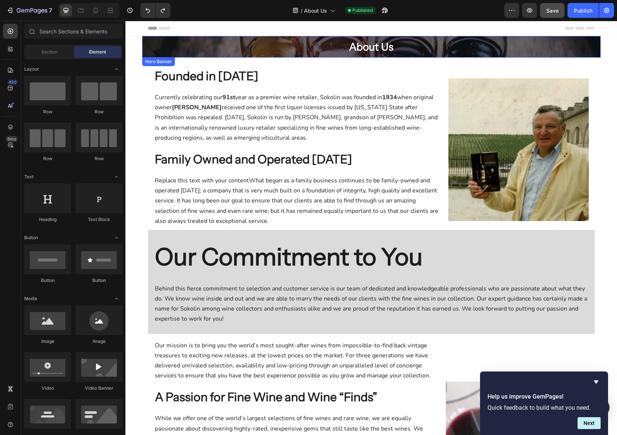
click at [189, 46] on div "About Us Heading Row" at bounding box center [371, 47] width 446 height 22
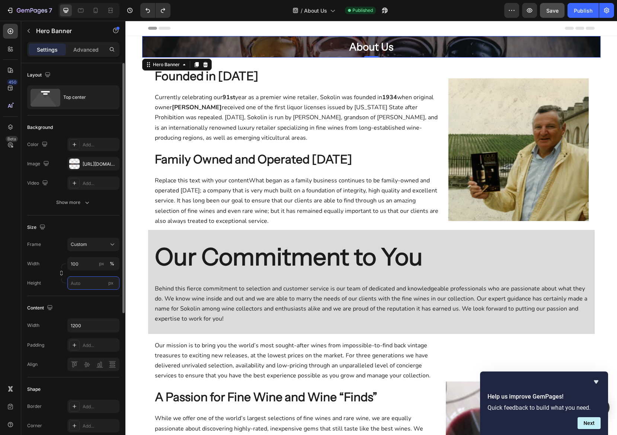
click at [83, 281] on input "px" at bounding box center [93, 283] width 52 height 13
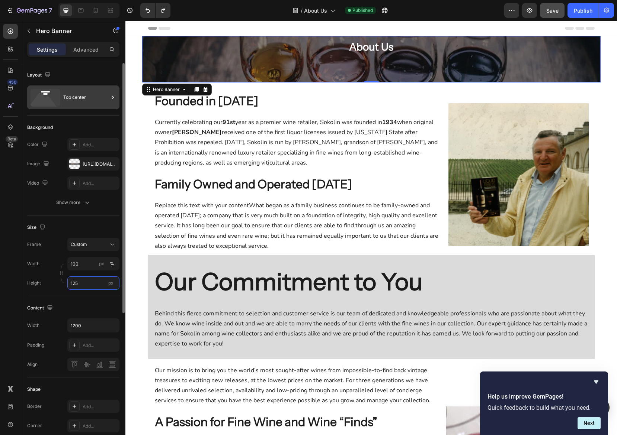
type input "125"
click at [89, 103] on div "Top center" at bounding box center [85, 97] width 45 height 17
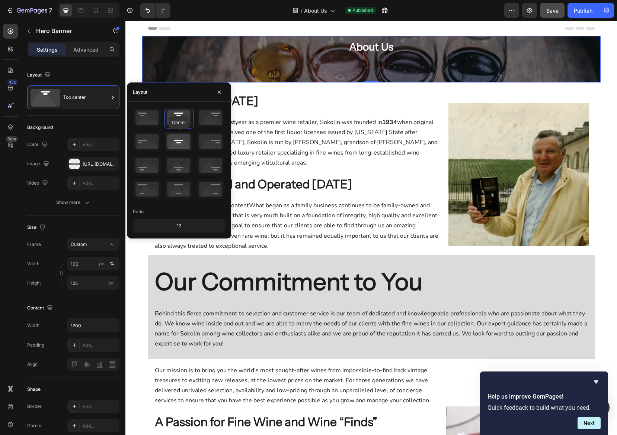
click at [176, 141] on icon at bounding box center [179, 141] width 28 height 19
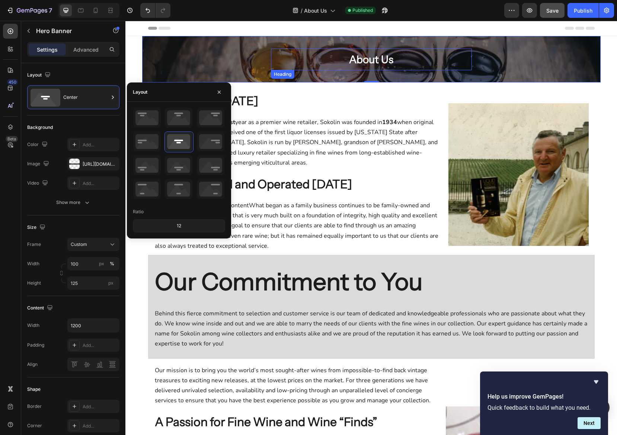
click at [313, 61] on h2 "About Us" at bounding box center [371, 60] width 201 height 22
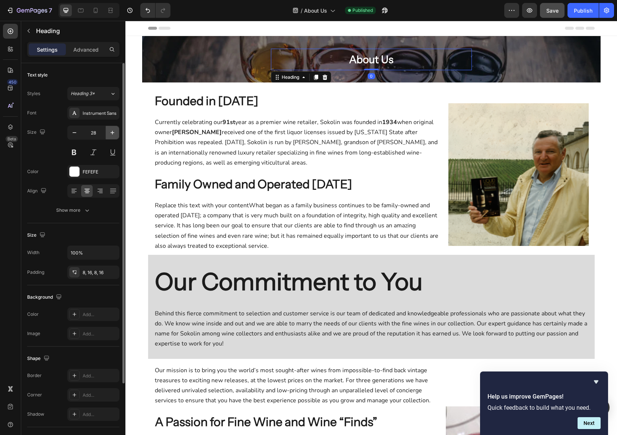
click at [111, 133] on icon "button" at bounding box center [112, 132] width 7 height 7
type input "32"
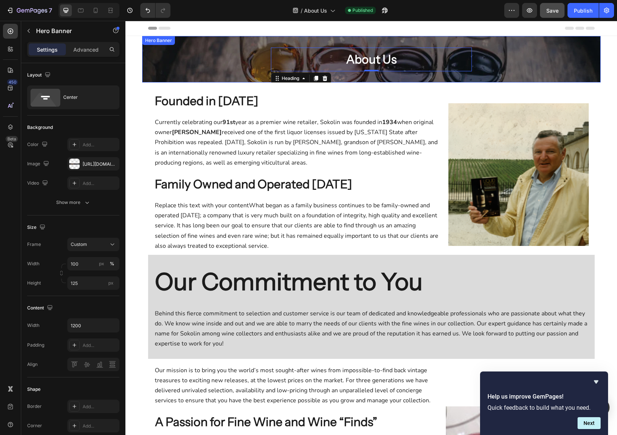
click at [168, 67] on div "About Us Heading 0 Row" at bounding box center [371, 60] width 446 height 24
click at [78, 9] on icon at bounding box center [81, 11] width 6 height 4
type input "Auto"
type input "100%"
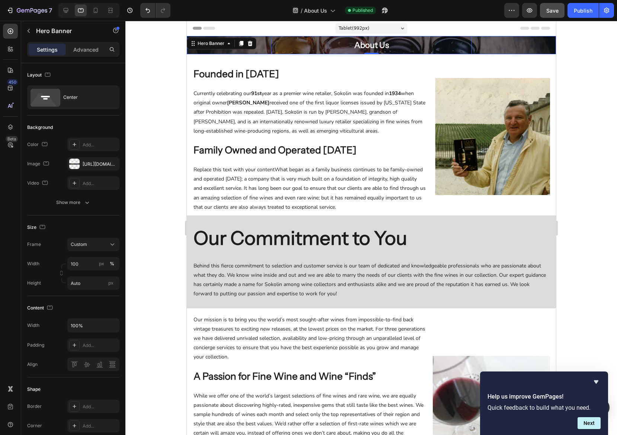
click at [290, 50] on h2 "About Us" at bounding box center [370, 45] width 201 height 18
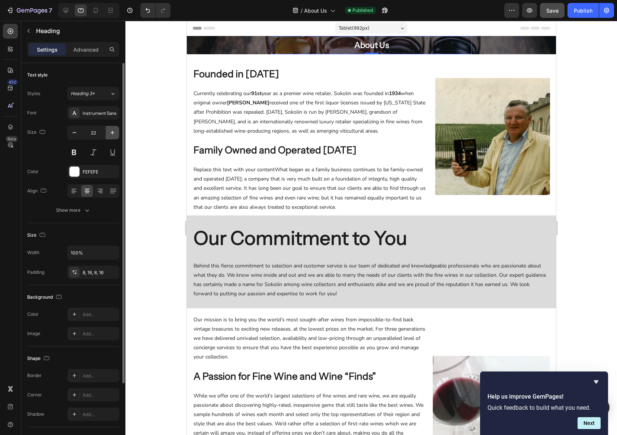
click at [109, 134] on icon "button" at bounding box center [112, 132] width 7 height 7
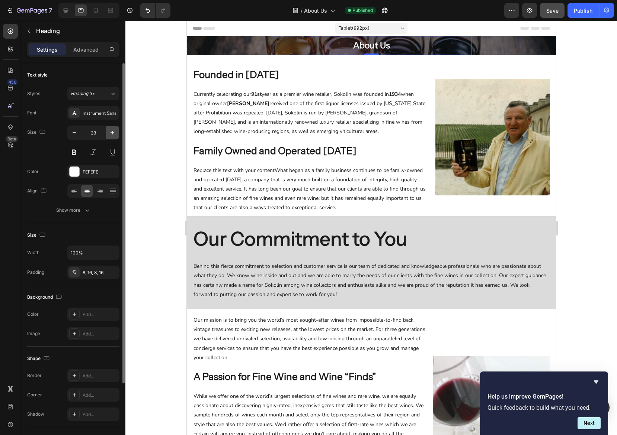
click at [109, 134] on icon "button" at bounding box center [112, 132] width 7 height 7
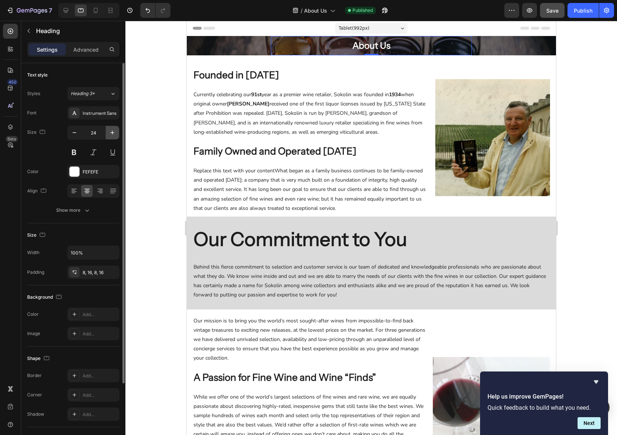
click at [109, 134] on icon "button" at bounding box center [112, 132] width 7 height 7
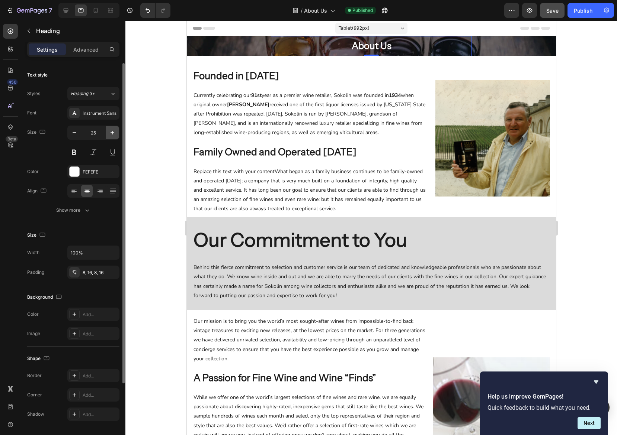
click at [109, 134] on icon "button" at bounding box center [112, 132] width 7 height 7
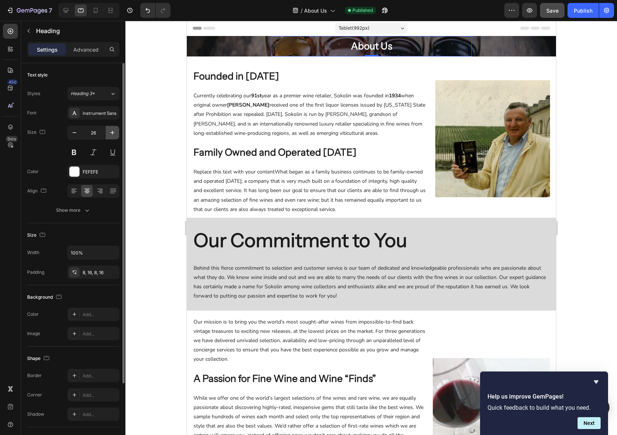
click at [109, 134] on icon "button" at bounding box center [112, 132] width 7 height 7
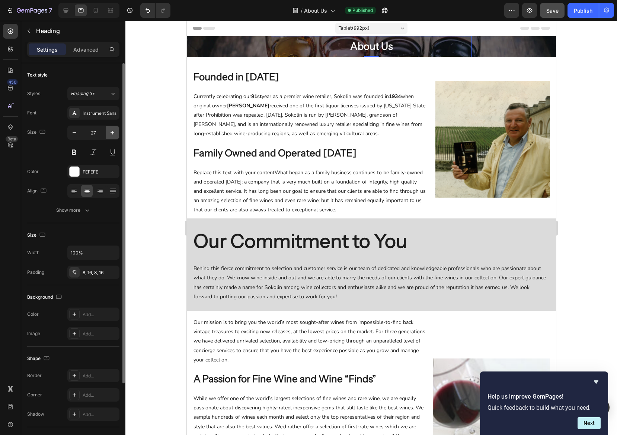
click at [109, 134] on icon "button" at bounding box center [112, 132] width 7 height 7
type input "28"
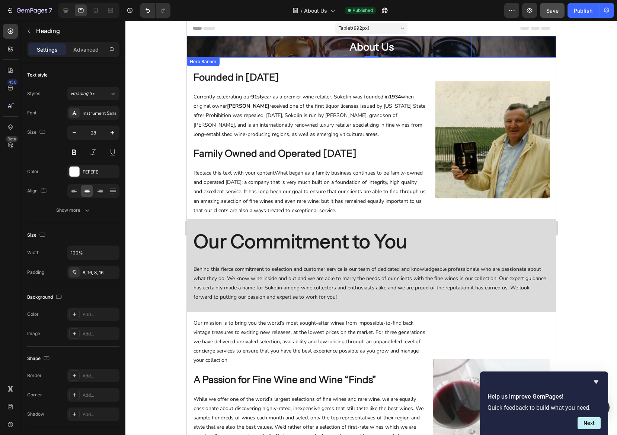
click at [238, 52] on div "About Us Heading 0 Row" at bounding box center [370, 47] width 369 height 22
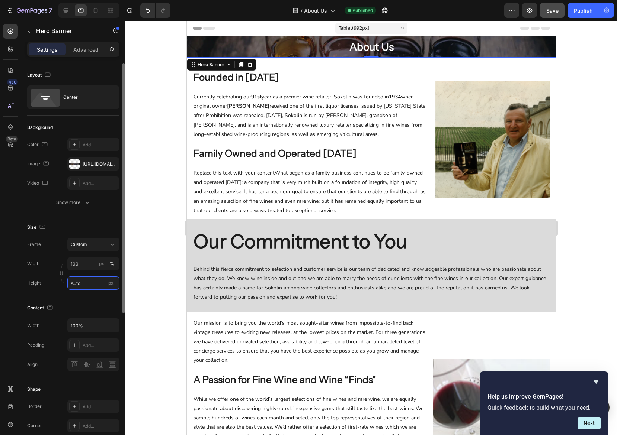
click at [87, 286] on input "Auto" at bounding box center [93, 283] width 52 height 13
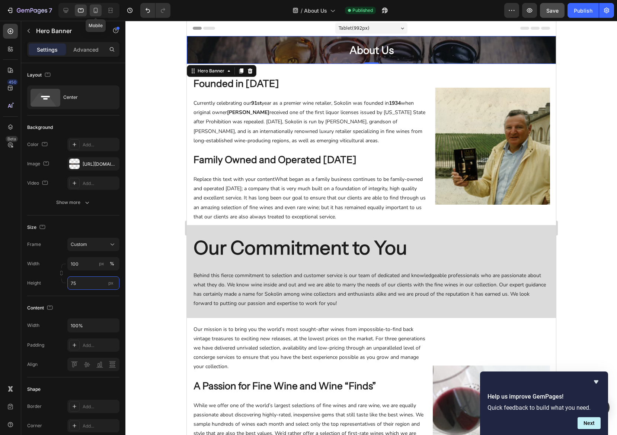
type input "75"
click at [92, 7] on icon at bounding box center [95, 10] width 7 height 7
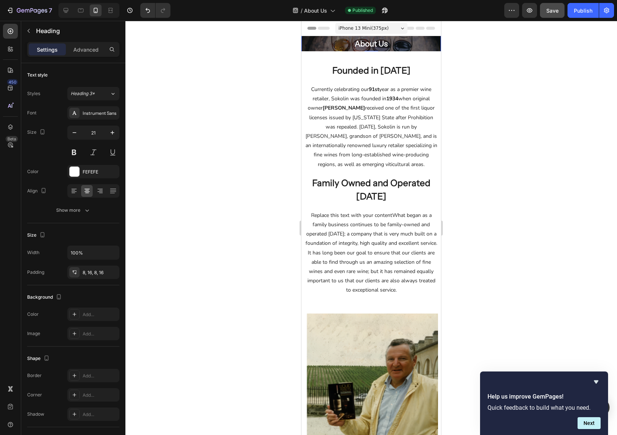
click at [312, 49] on h2 "About Us" at bounding box center [370, 44] width 139 height 18
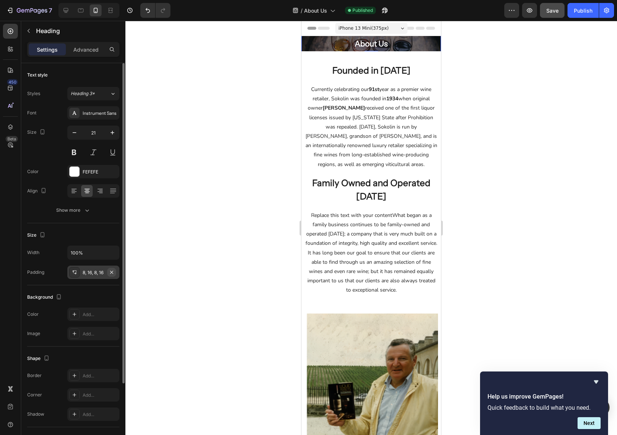
click at [112, 272] on icon "button" at bounding box center [112, 273] width 6 height 6
click at [73, 273] on icon at bounding box center [74, 273] width 6 height 6
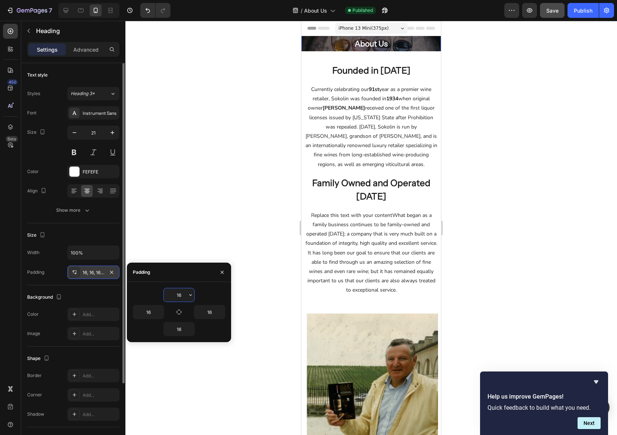
click at [177, 243] on div at bounding box center [370, 228] width 491 height 415
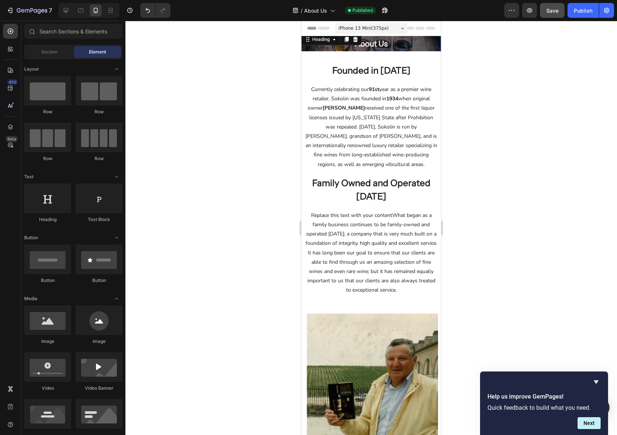
click at [306, 45] on div "About Us Heading 0" at bounding box center [370, 44] width 139 height 24
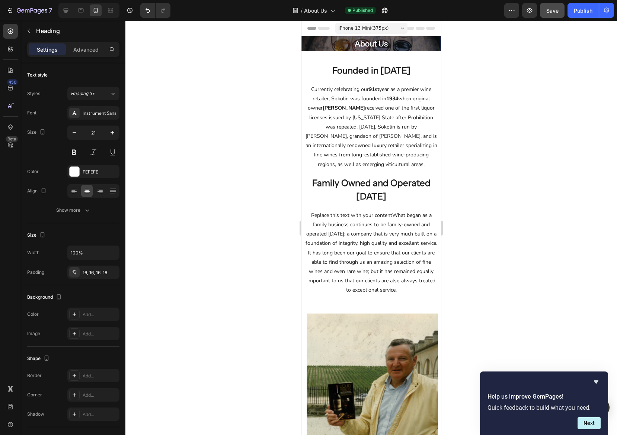
click at [311, 49] on h2 "About Us" at bounding box center [370, 44] width 139 height 24
click at [398, 43] on p "About Us" at bounding box center [371, 44] width 128 height 12
click at [84, 13] on div at bounding box center [81, 10] width 12 height 12
type input "28"
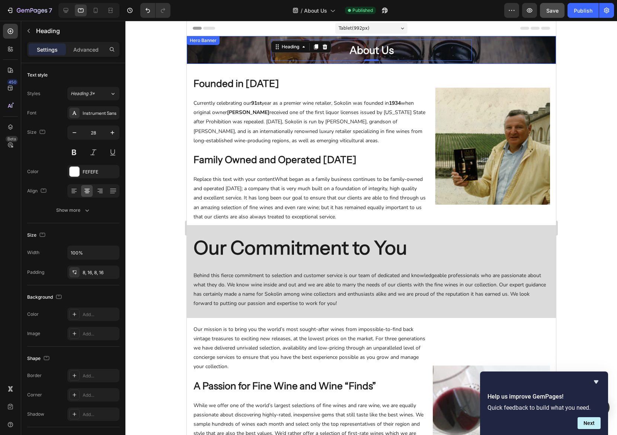
click at [505, 50] on div "About Us Heading 0 Row" at bounding box center [370, 50] width 369 height 22
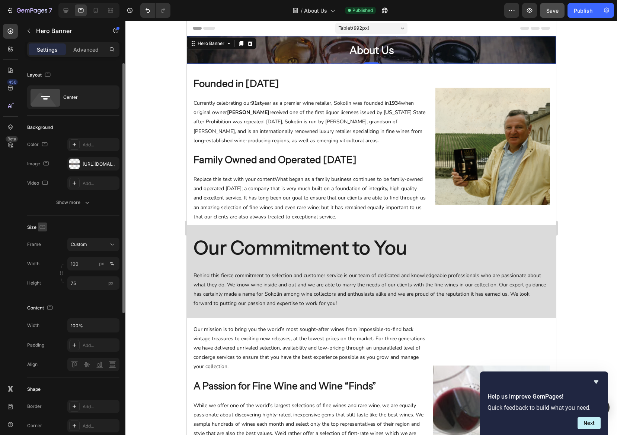
click at [44, 226] on icon "button" at bounding box center [42, 226] width 7 height 7
click at [45, 264] on icon "button" at bounding box center [43, 265] width 7 height 7
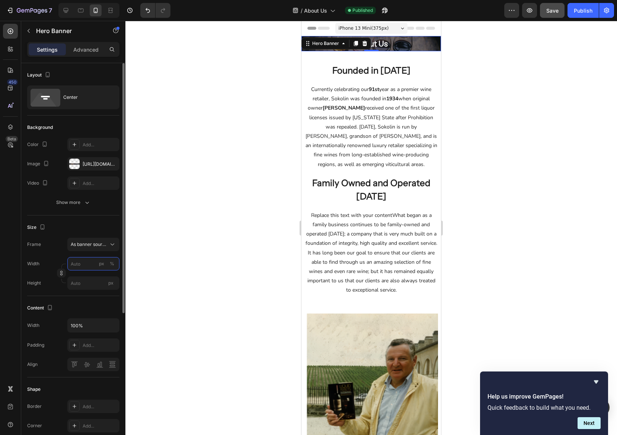
click at [83, 266] on input "px %" at bounding box center [93, 263] width 52 height 13
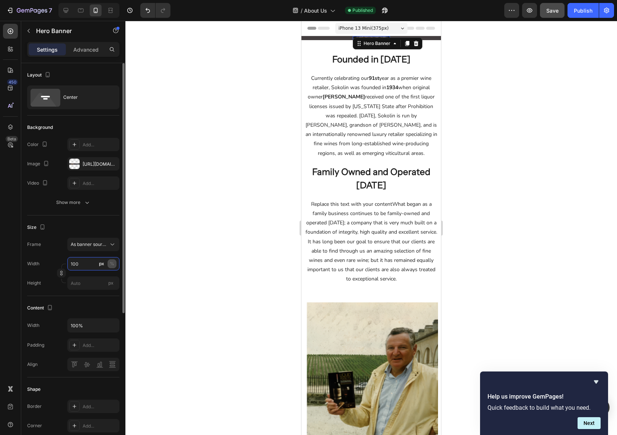
type input "100"
click at [111, 263] on div "%" at bounding box center [112, 264] width 4 height 7
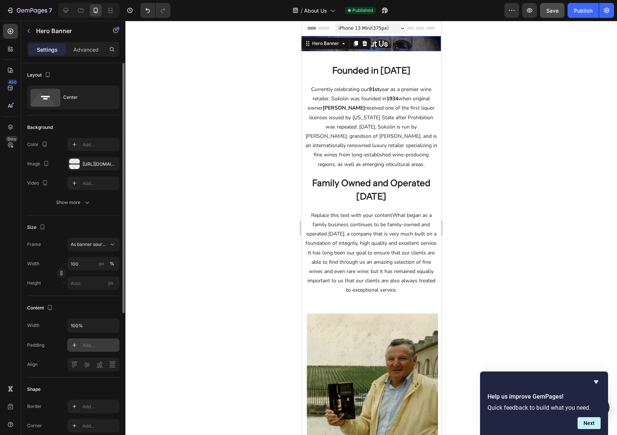
click at [73, 345] on icon at bounding box center [74, 345] width 6 height 6
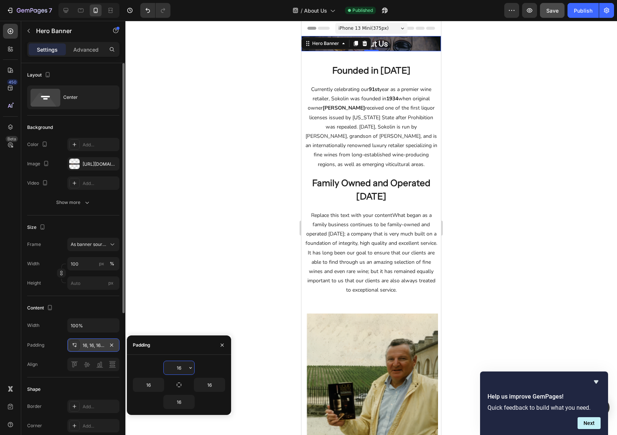
click at [184, 331] on div at bounding box center [370, 228] width 491 height 415
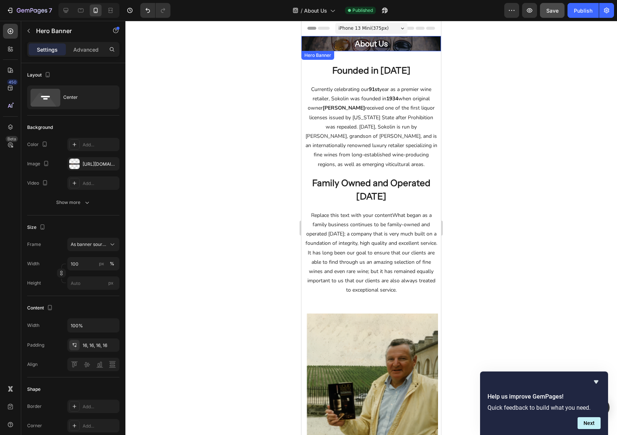
click at [306, 46] on div "About Us Heading Row" at bounding box center [370, 44] width 139 height 36
click at [91, 51] on p "Advanced" at bounding box center [85, 50] width 25 height 8
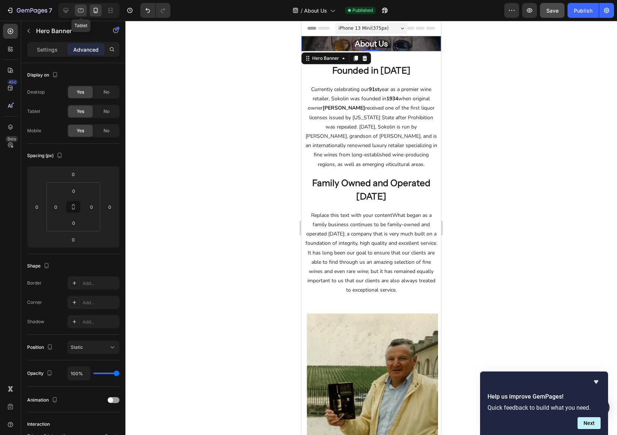
click at [85, 12] on div at bounding box center [81, 10] width 12 height 12
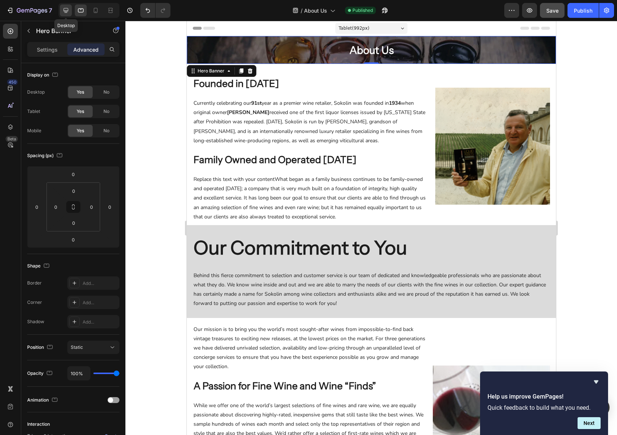
click at [70, 13] on div at bounding box center [66, 10] width 12 height 12
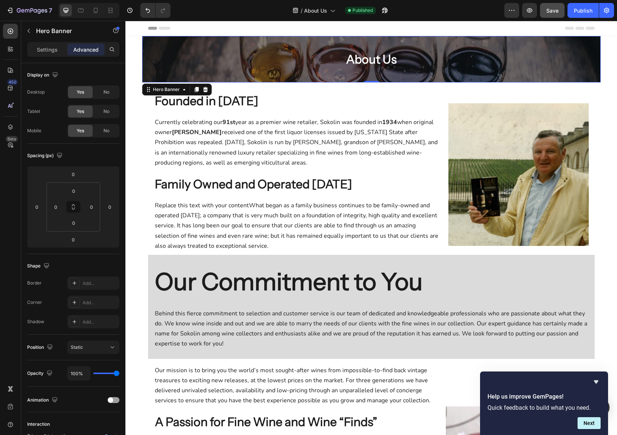
click at [176, 48] on div "About Us Heading Row" at bounding box center [371, 60] width 446 height 24
click at [49, 52] on p "Settings" at bounding box center [47, 50] width 21 height 8
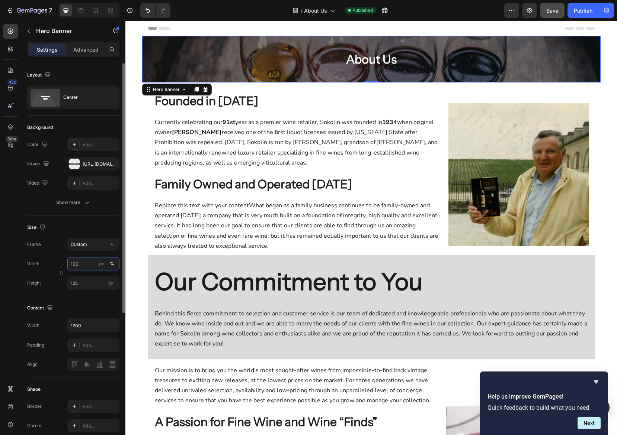
click at [88, 265] on input "100" at bounding box center [93, 263] width 52 height 13
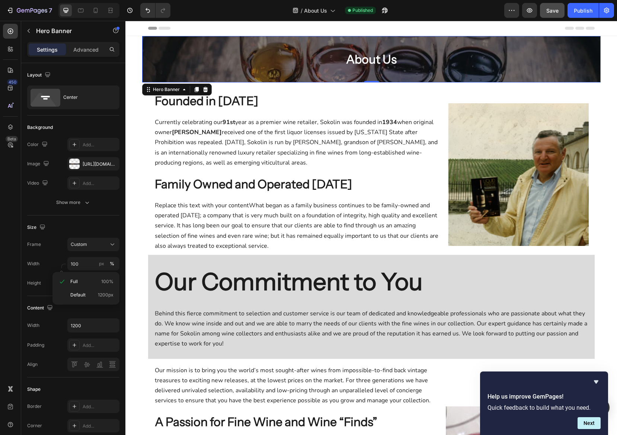
click at [139, 61] on div "About Us Heading Row Hero Banner 0 Section 1 Founded in [DATE] Heading Currentl…" at bounding box center [370, 346] width 491 height 620
click at [213, 56] on div "About Us Heading Row" at bounding box center [371, 60] width 446 height 24
click at [176, 44] on div "Hero Banner" at bounding box center [166, 43] width 30 height 7
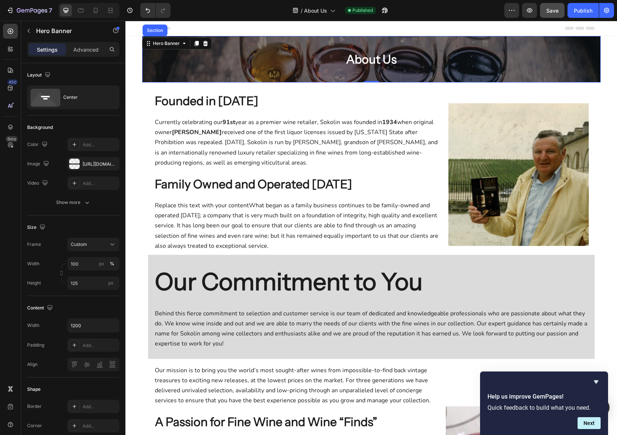
click at [174, 54] on div "About Us Heading Row" at bounding box center [371, 60] width 446 height 24
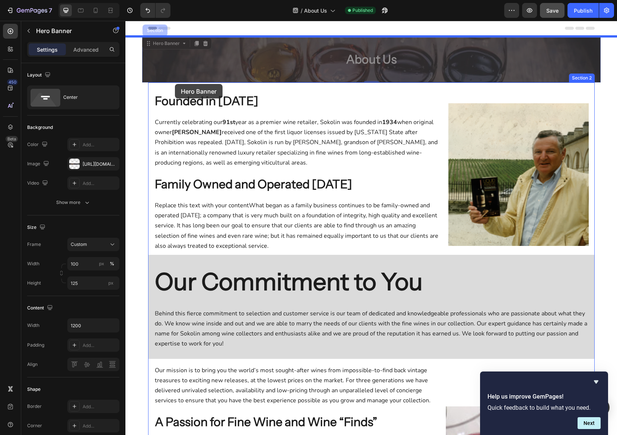
drag, startPoint x: 175, startPoint y: 45, endPoint x: 175, endPoint y: 84, distance: 38.7
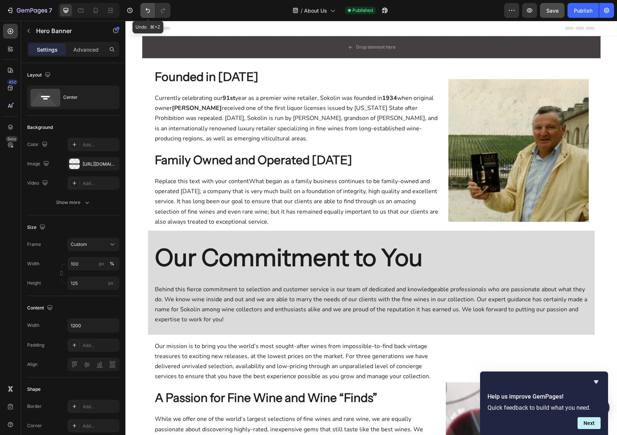
click at [151, 12] on icon "Undo/Redo" at bounding box center [147, 10] width 7 height 7
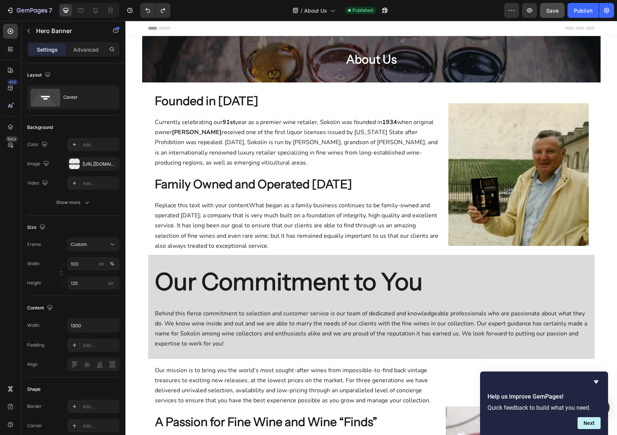
click at [206, 51] on div "About Us Heading Row" at bounding box center [371, 60] width 446 height 24
click at [154, 55] on div "About Us Heading Row" at bounding box center [371, 60] width 446 height 24
click at [528, 61] on div "About Us Heading Row" at bounding box center [371, 60] width 446 height 24
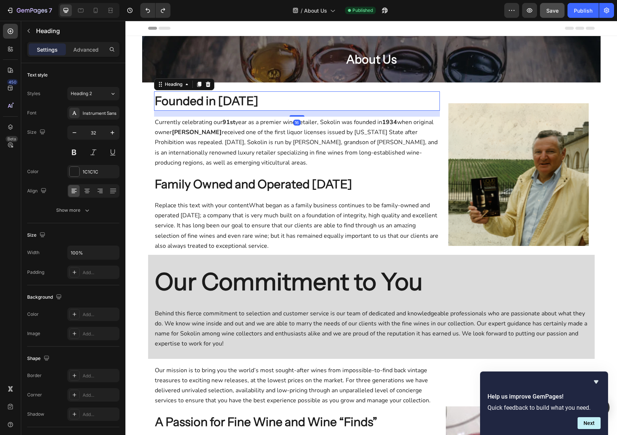
click at [335, 104] on h2 "Founded in [DATE]" at bounding box center [297, 100] width 286 height 19
click at [354, 73] on div "Overlay" at bounding box center [371, 59] width 458 height 46
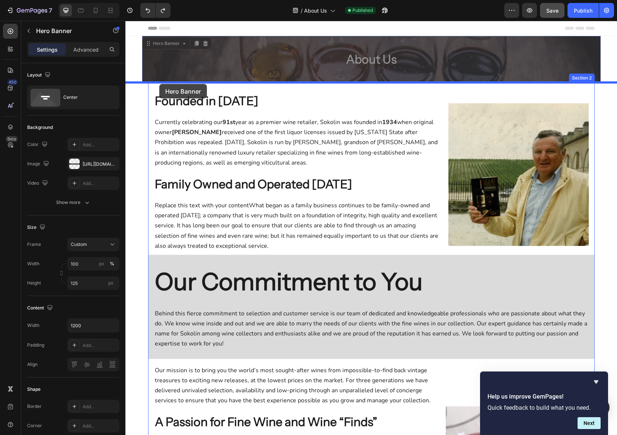
drag, startPoint x: 164, startPoint y: 48, endPoint x: 159, endPoint y: 84, distance: 36.7
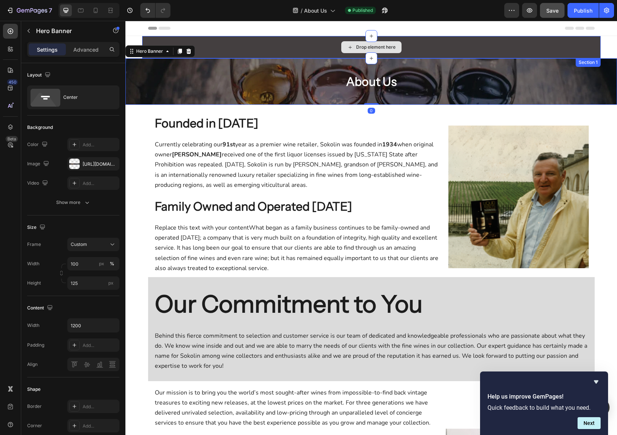
click at [548, 41] on div "Drop element here" at bounding box center [371, 47] width 458 height 22
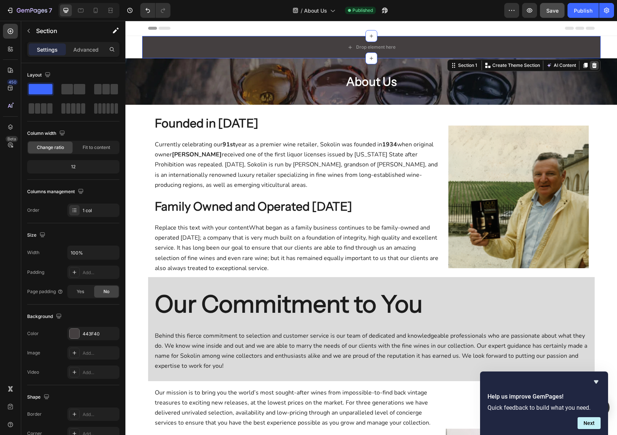
click at [564, 65] on icon at bounding box center [594, 65] width 6 height 6
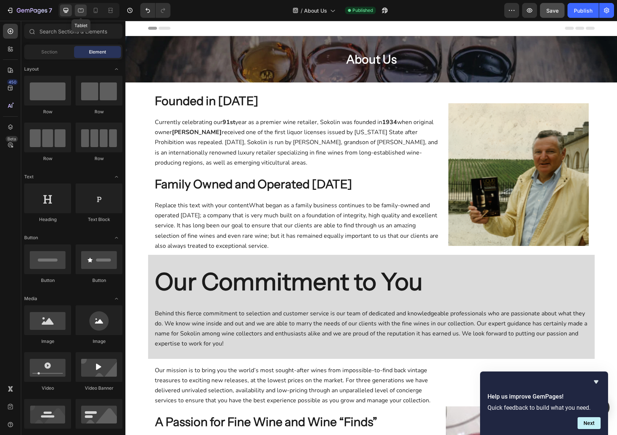
click at [82, 11] on icon at bounding box center [80, 10] width 7 height 7
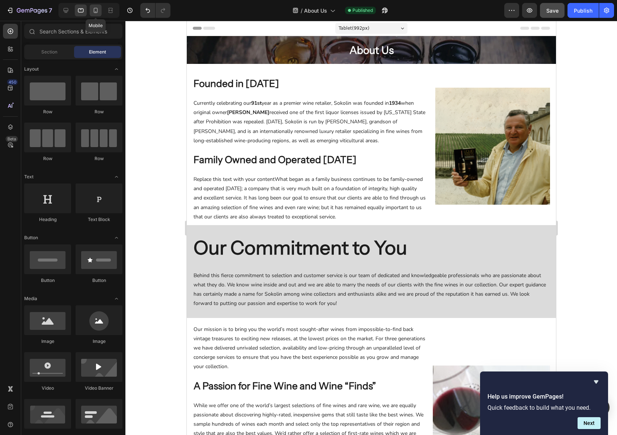
click at [95, 9] on icon at bounding box center [95, 10] width 7 height 7
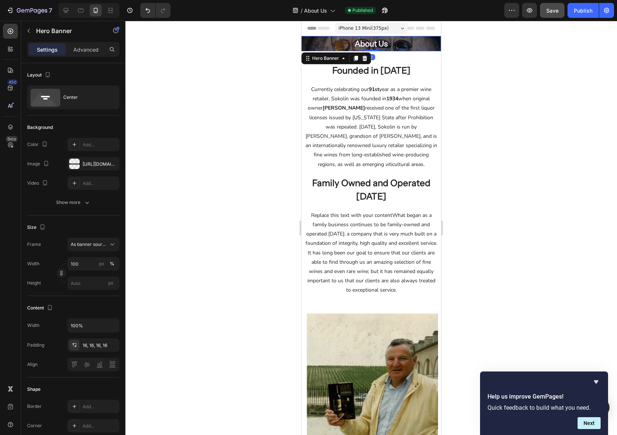
click at [305, 50] on div "About Us Heading Row" at bounding box center [370, 44] width 139 height 36
click at [109, 245] on icon at bounding box center [112, 244] width 7 height 7
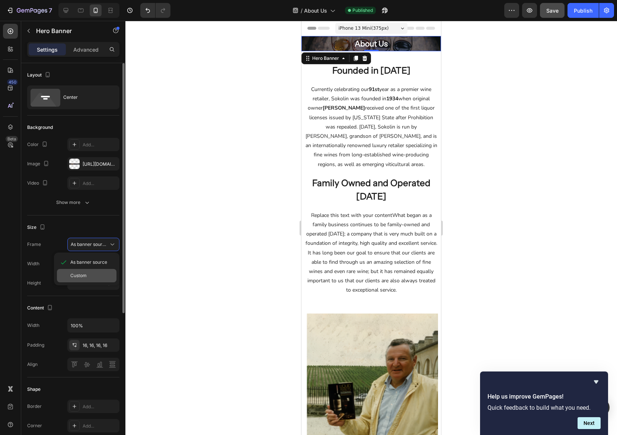
click at [97, 273] on div "Custom" at bounding box center [91, 276] width 43 height 7
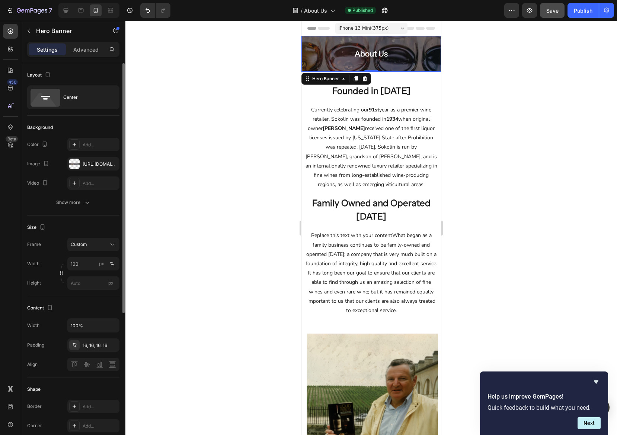
click at [512, 176] on div at bounding box center [370, 228] width 491 height 415
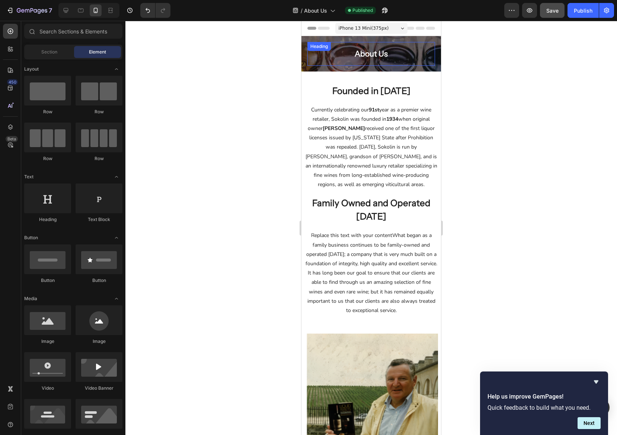
click at [412, 64] on h2 "About Us" at bounding box center [371, 54] width 128 height 24
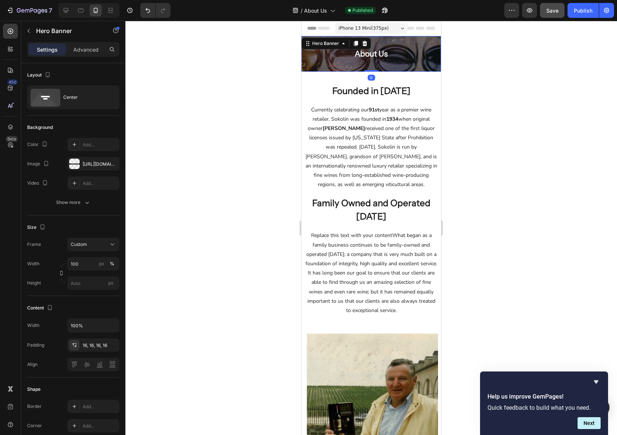
click at [412, 68] on div "About Us Heading Row" at bounding box center [370, 54] width 139 height 36
click at [405, 55] on h2 "About Us" at bounding box center [371, 54] width 128 height 24
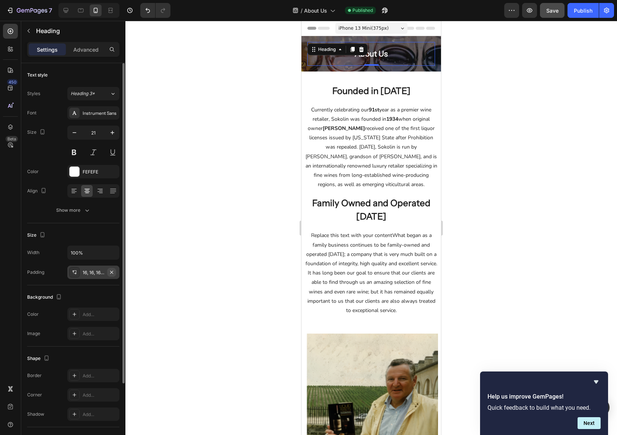
click at [113, 271] on icon "button" at bounding box center [112, 273] width 6 height 6
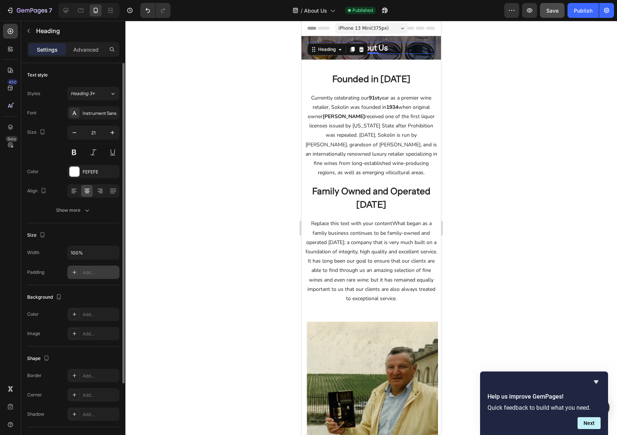
click at [542, 202] on div at bounding box center [370, 228] width 491 height 415
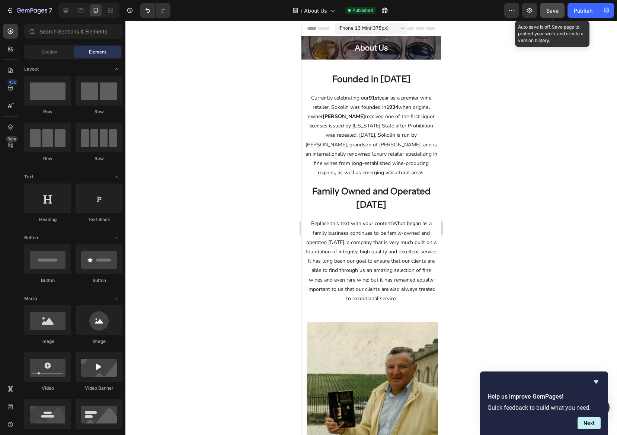
click at [556, 12] on span "Save" at bounding box center [552, 10] width 12 height 6
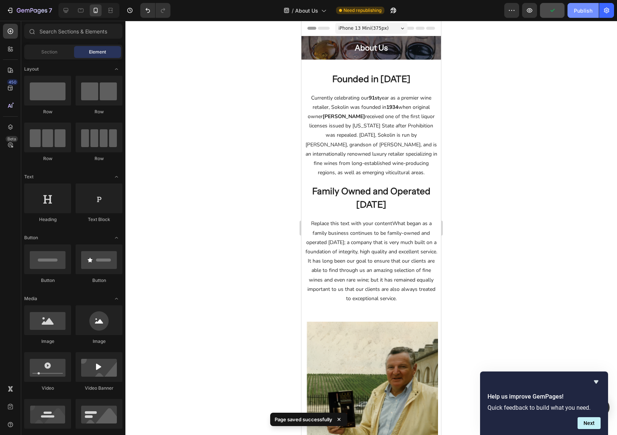
click at [564, 10] on div "Publish" at bounding box center [582, 11] width 19 height 8
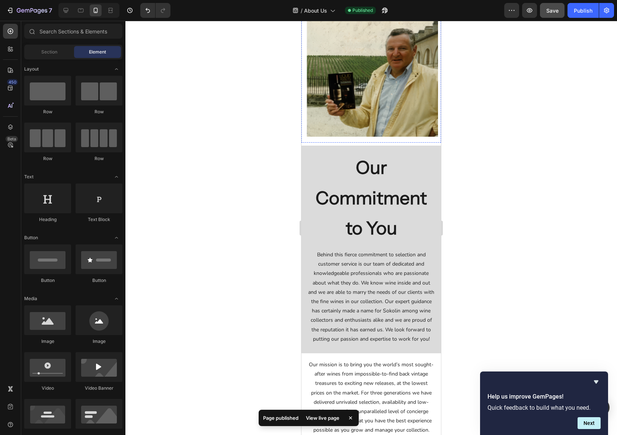
scroll to position [323, 0]
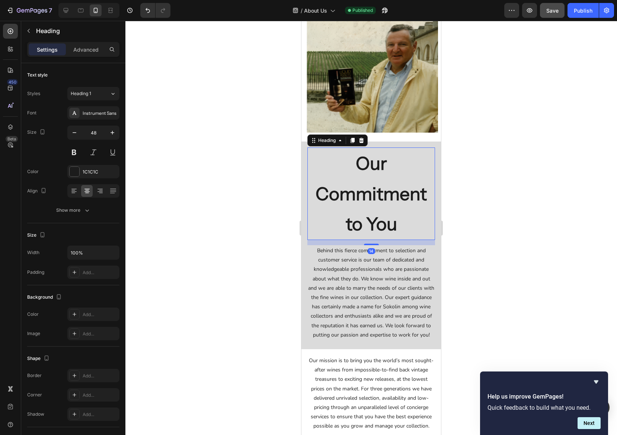
click at [372, 178] on p "Our Commitment to You" at bounding box center [371, 193] width 126 height 91
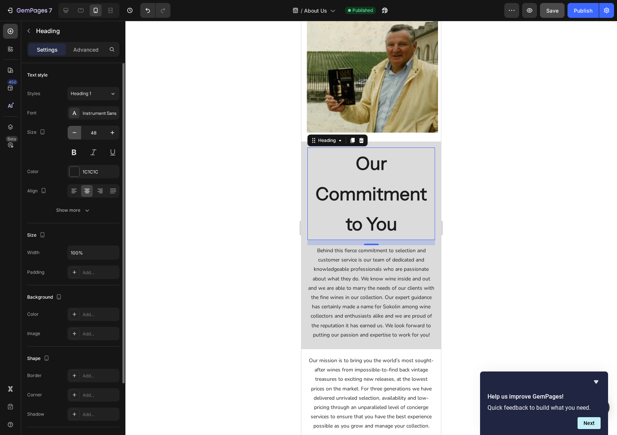
click at [75, 132] on icon "button" at bounding box center [74, 132] width 7 height 7
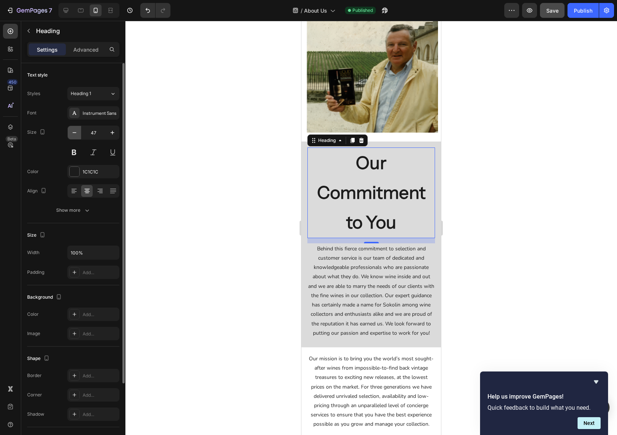
click at [75, 132] on icon "button" at bounding box center [74, 132] width 7 height 7
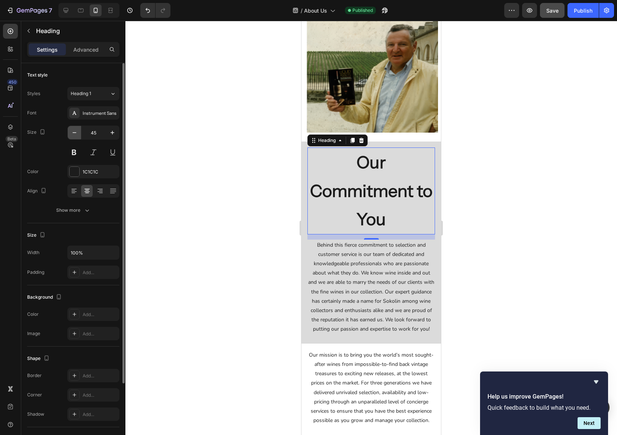
click at [75, 132] on icon "button" at bounding box center [74, 132] width 7 height 7
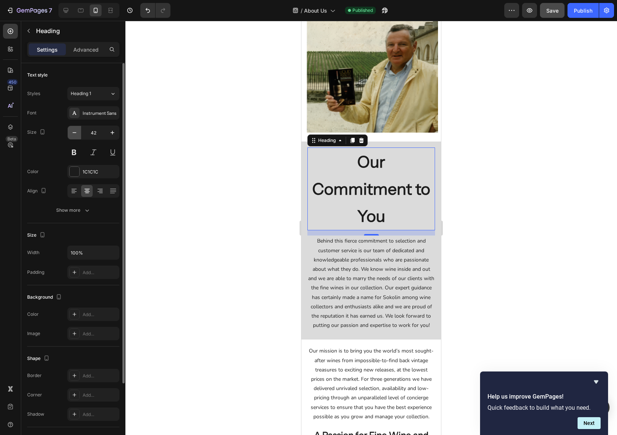
click at [75, 132] on icon "button" at bounding box center [74, 132] width 7 height 7
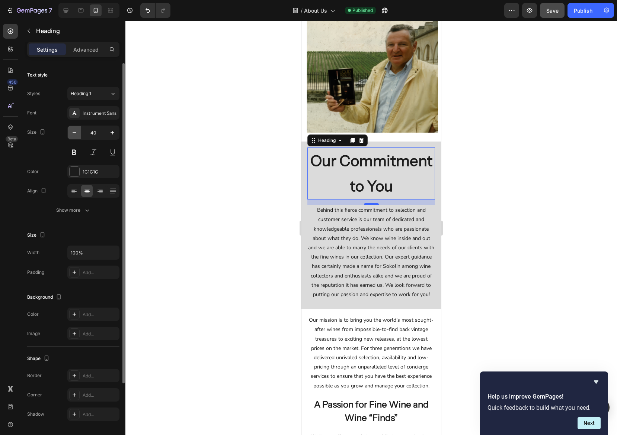
click at [75, 132] on icon "button" at bounding box center [74, 132] width 7 height 7
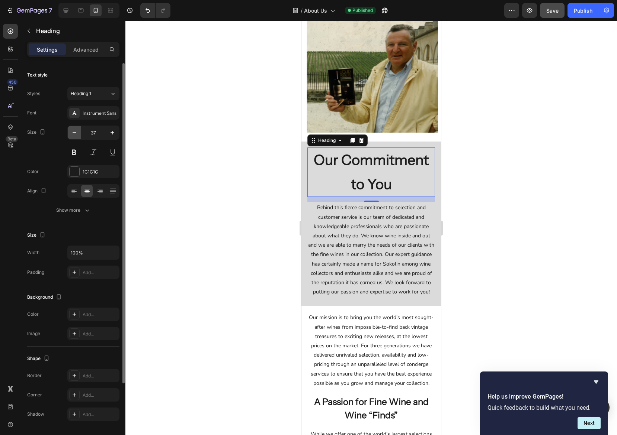
click at [75, 132] on icon "button" at bounding box center [74, 132] width 7 height 7
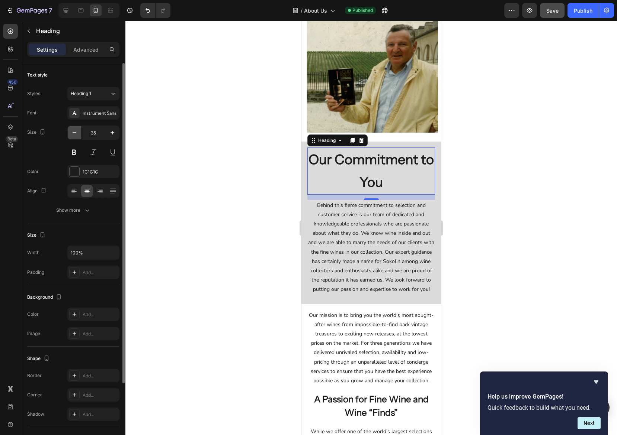
click at [75, 132] on icon "button" at bounding box center [74, 132] width 7 height 7
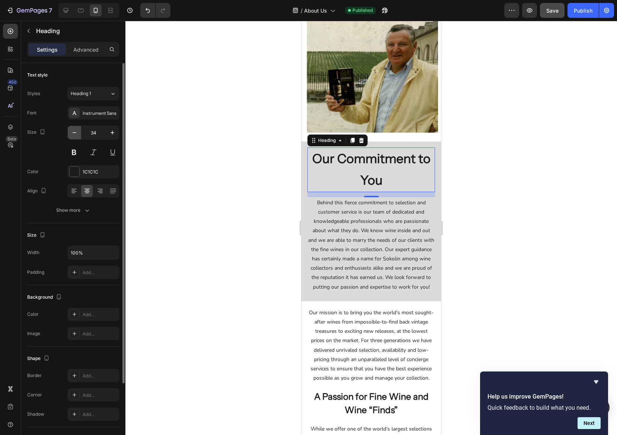
click at [75, 132] on icon "button" at bounding box center [74, 132] width 7 height 7
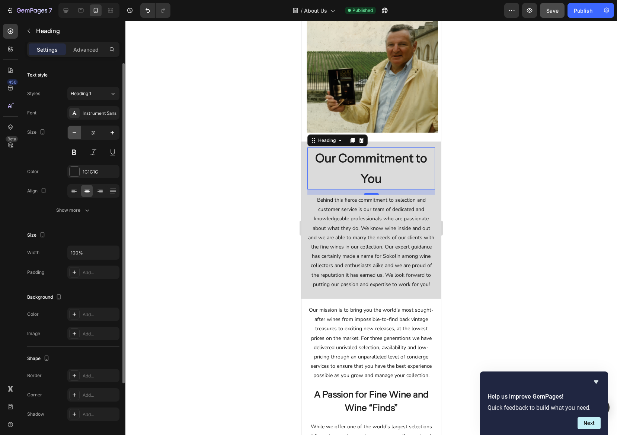
click at [75, 132] on icon "button" at bounding box center [74, 132] width 7 height 7
type input "30"
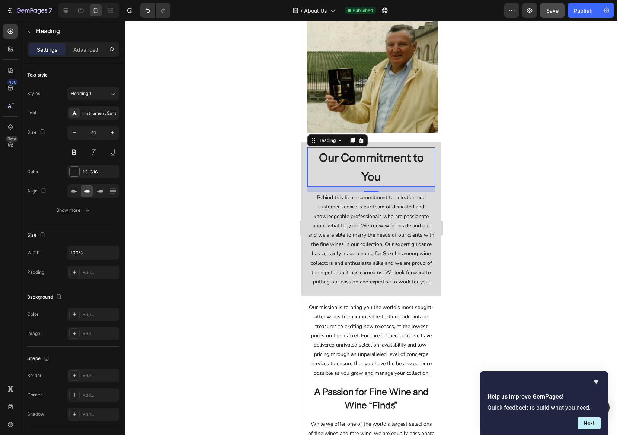
click at [516, 167] on div at bounding box center [370, 228] width 491 height 415
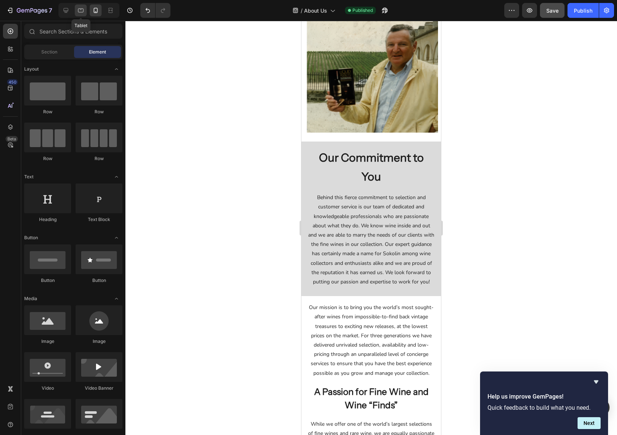
click at [83, 11] on icon at bounding box center [80, 10] width 7 height 7
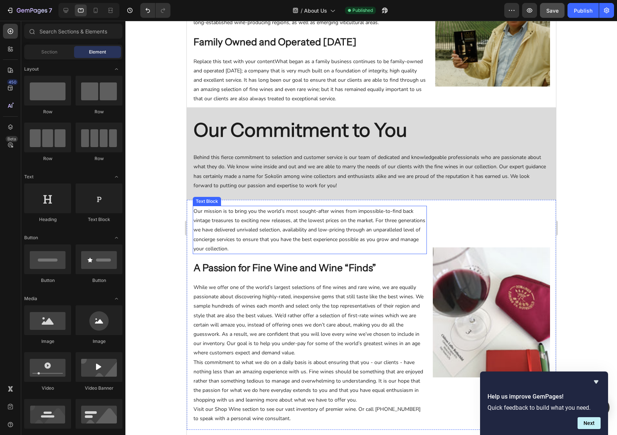
scroll to position [104, 0]
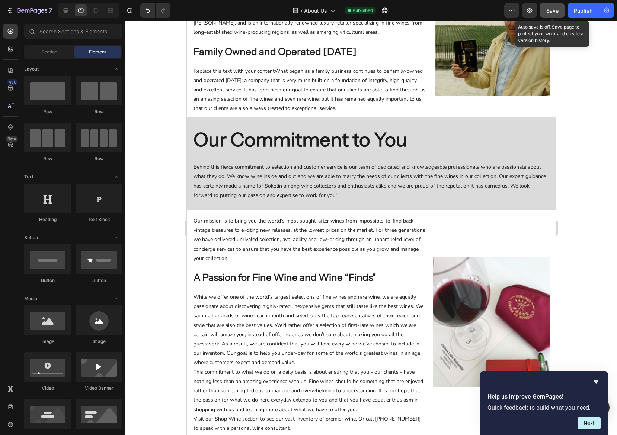
click at [550, 10] on span "Save" at bounding box center [552, 10] width 12 height 6
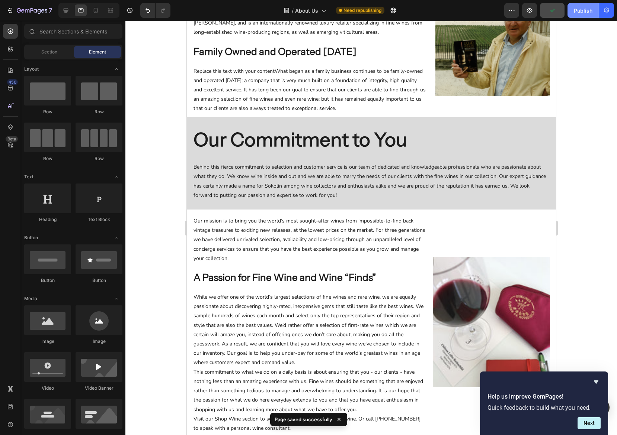
click at [564, 11] on div "Publish" at bounding box center [582, 11] width 19 height 8
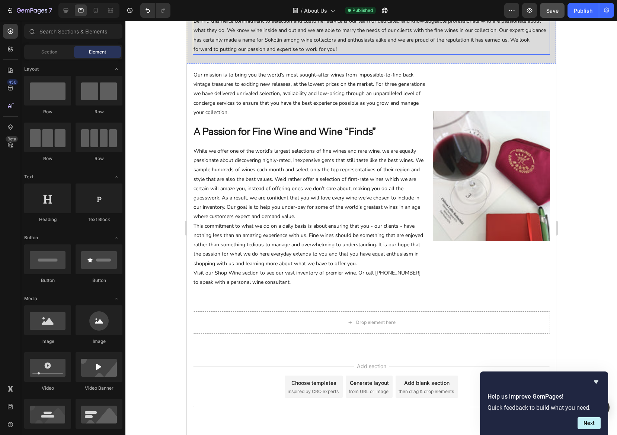
scroll to position [274, 0]
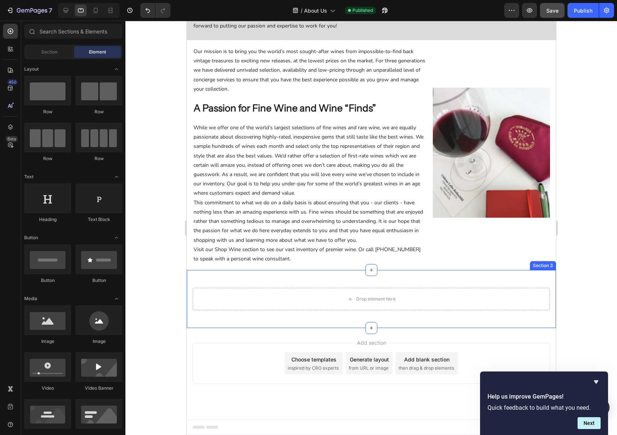
click at [546, 267] on div "Section 3" at bounding box center [542, 265] width 26 height 9
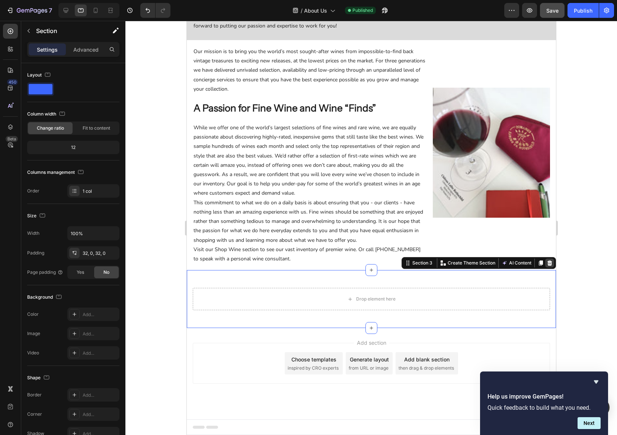
click at [549, 264] on icon at bounding box center [549, 263] width 6 height 6
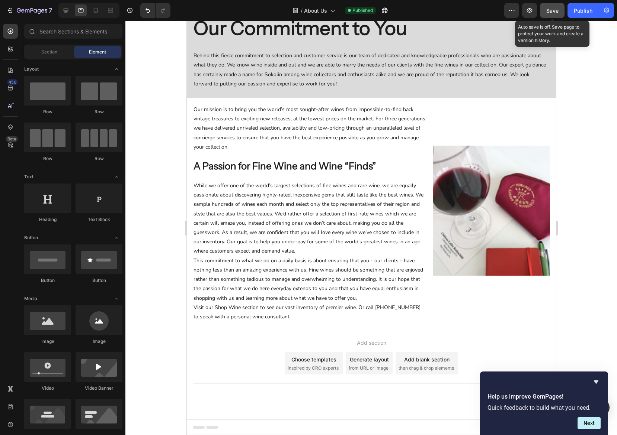
click at [556, 12] on span "Save" at bounding box center [552, 10] width 12 height 6
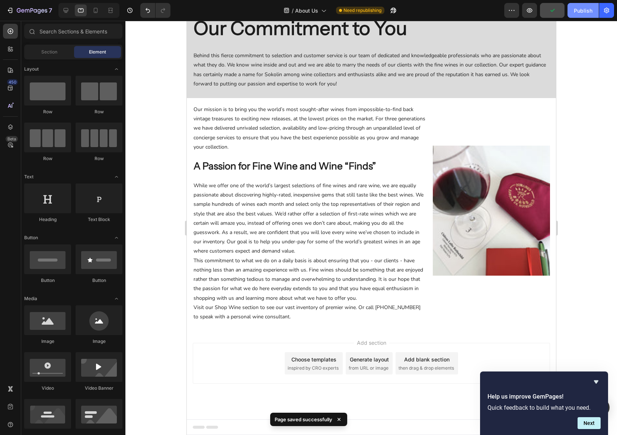
click at [564, 12] on div "Publish" at bounding box center [582, 11] width 19 height 8
